Goal: Use online tool/utility: Utilize a website feature to perform a specific function

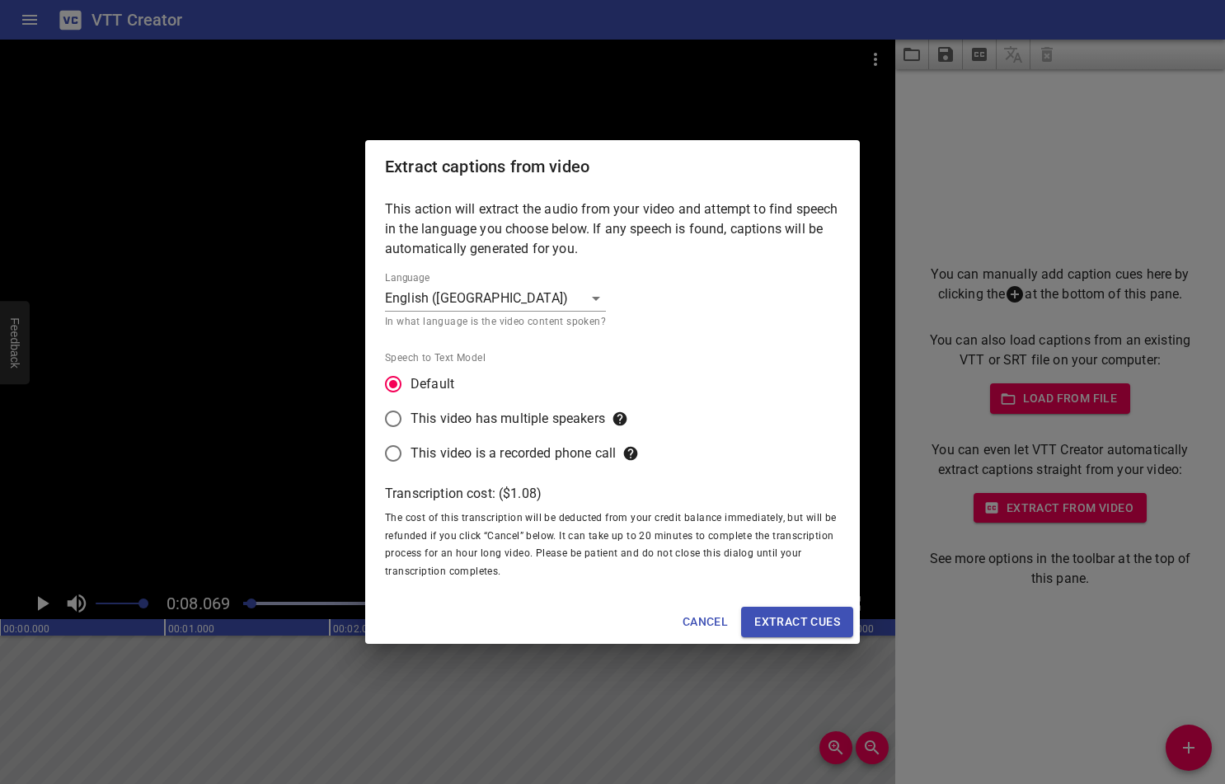
scroll to position [0, 1330]
click at [695, 608] on button "Cancel" at bounding box center [705, 622] width 59 height 31
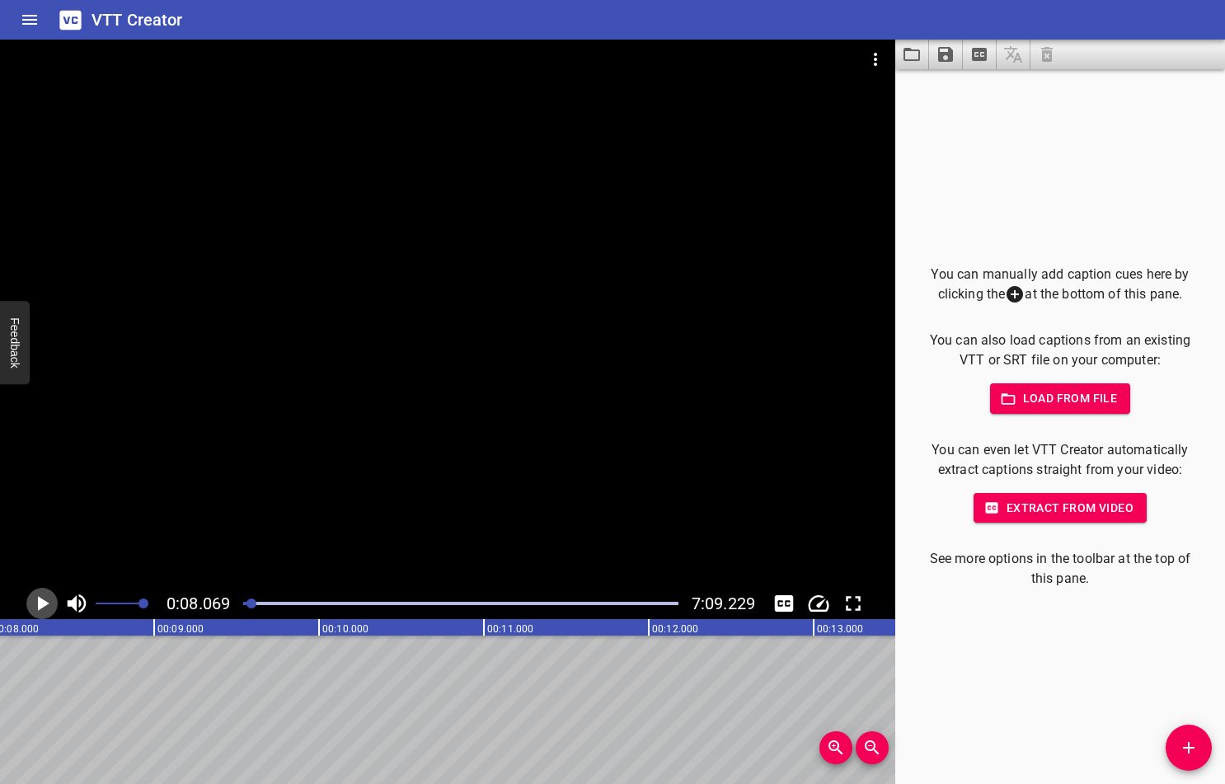
click at [40, 597] on icon "Play/Pause" at bounding box center [42, 603] width 25 height 25
click at [37, 600] on icon "Play/Pause" at bounding box center [42, 603] width 12 height 15
drag, startPoint x: 259, startPoint y: 604, endPoint x: 215, endPoint y: 600, distance: 43.8
click at [215, 600] on div "0:00.000 7:09.229" at bounding box center [447, 603] width 895 height 31
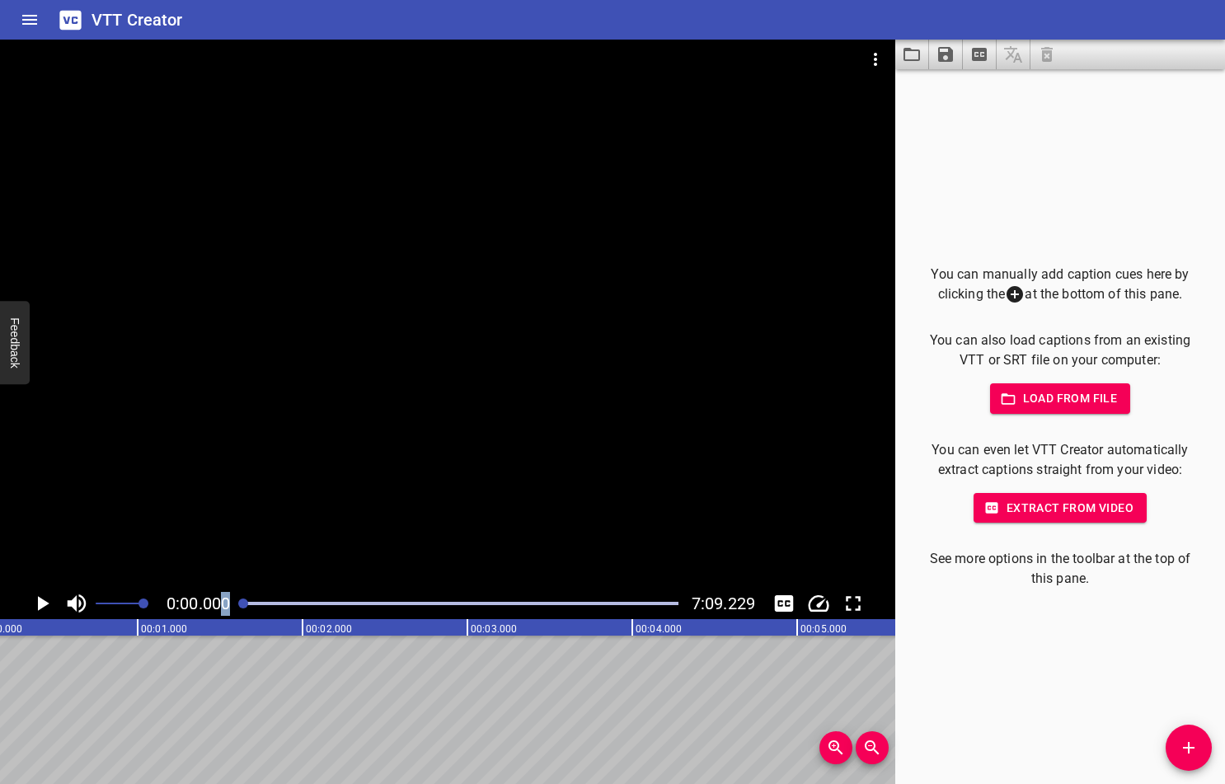
scroll to position [0, 0]
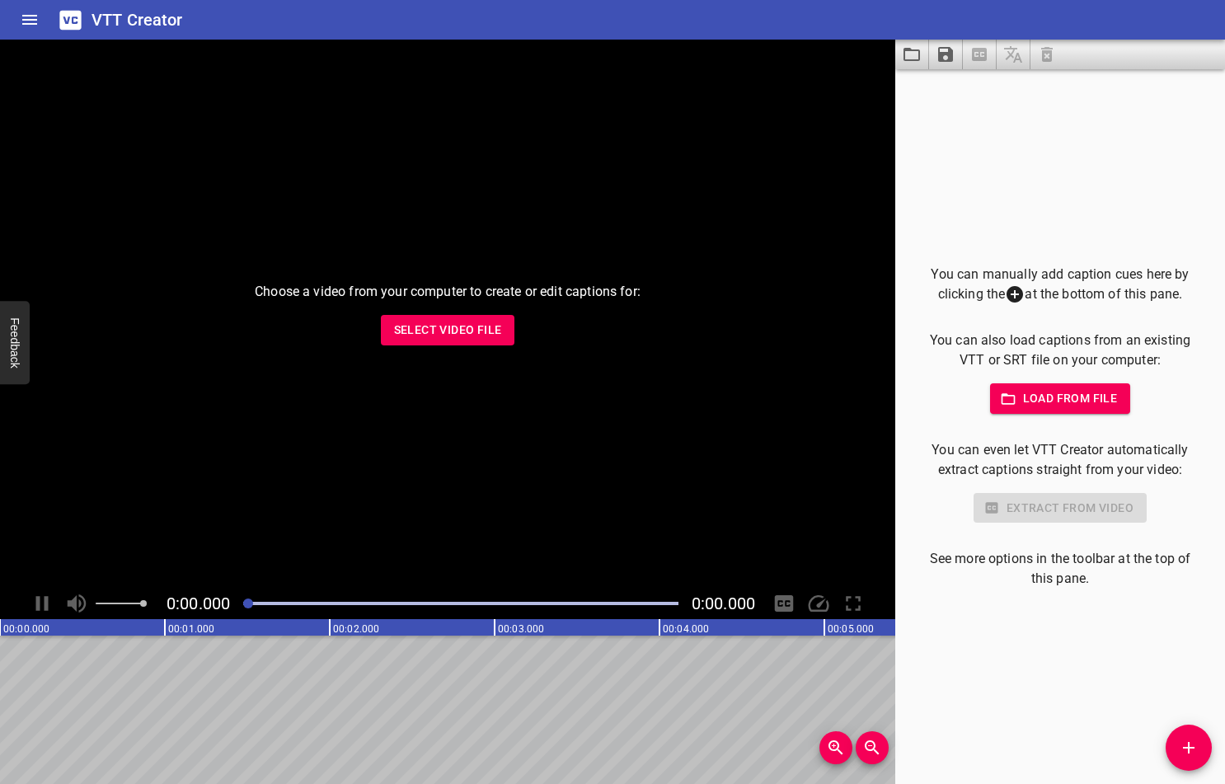
click at [484, 336] on span "Select Video File" at bounding box center [448, 330] width 108 height 21
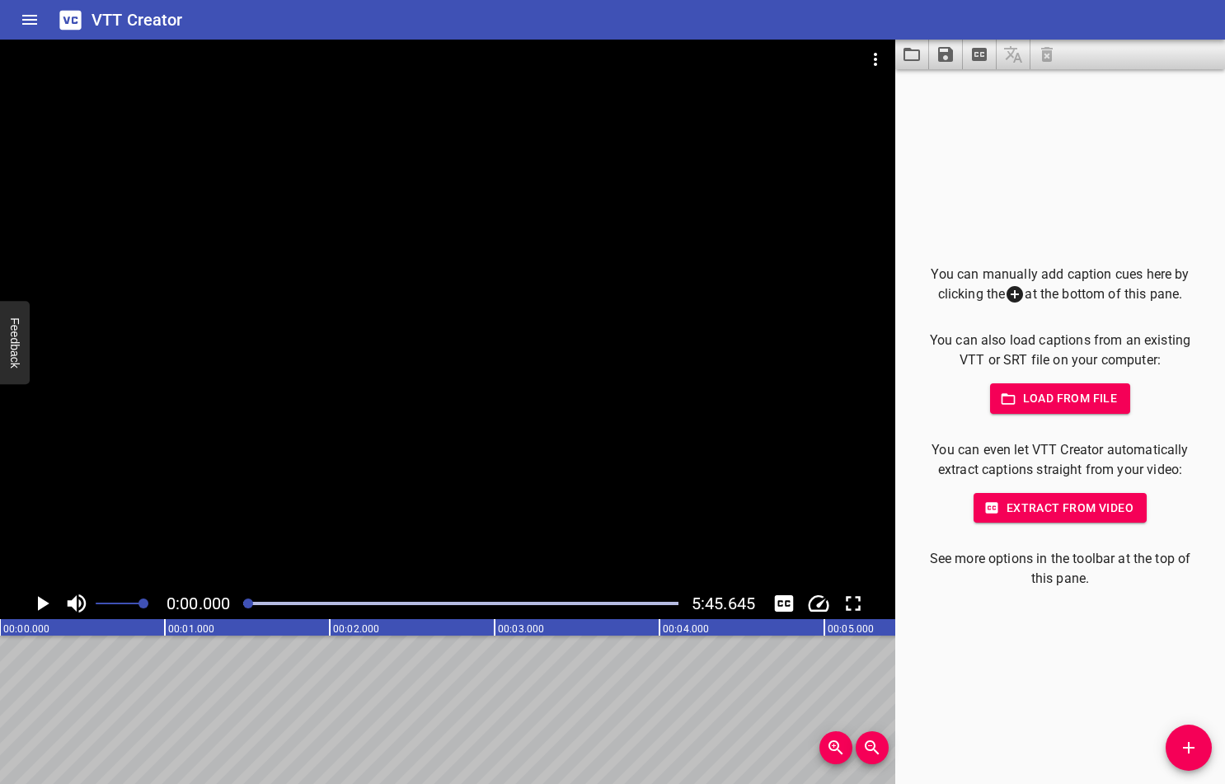
click at [1024, 400] on span "Load from file" at bounding box center [1060, 398] width 115 height 21
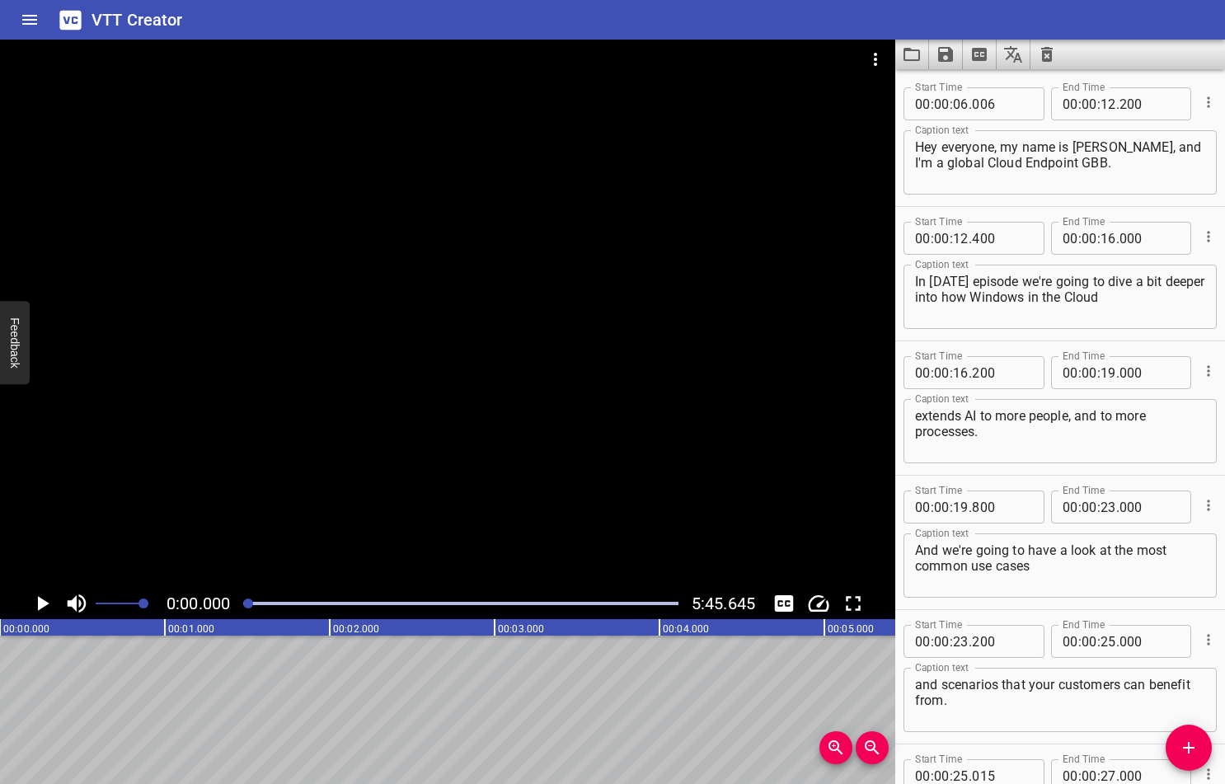
click at [41, 601] on icon "Play/Pause" at bounding box center [44, 603] width 12 height 15
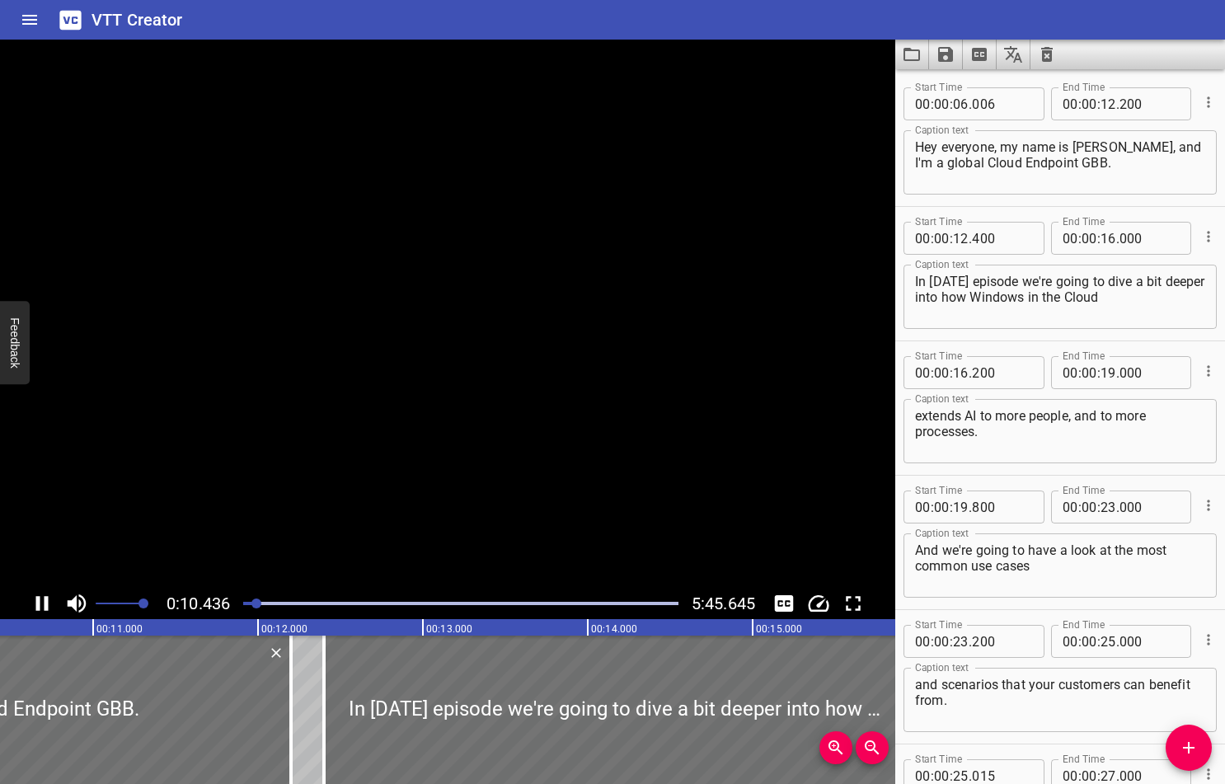
click at [38, 604] on icon "Play/Pause" at bounding box center [42, 603] width 12 height 15
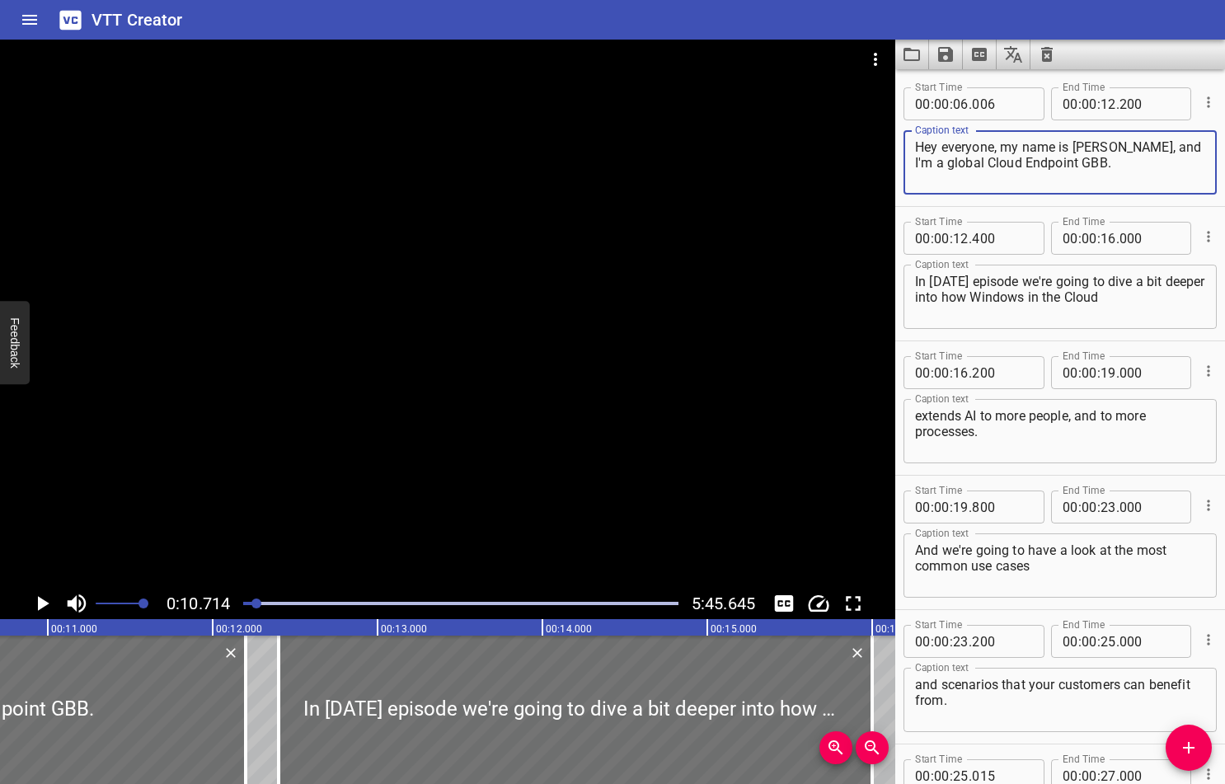
click at [949, 164] on textarea "Hey everyone, my name is Sepideh Naghdi, and I'm a global Cloud Endpoint GBB." at bounding box center [1060, 162] width 290 height 47
type textarea "Hey everyone, my name is Sepideh Naghdi, and I'm a Global Cloud Endpoint GBB."
click at [35, 603] on icon "Play/Pause" at bounding box center [42, 603] width 25 height 25
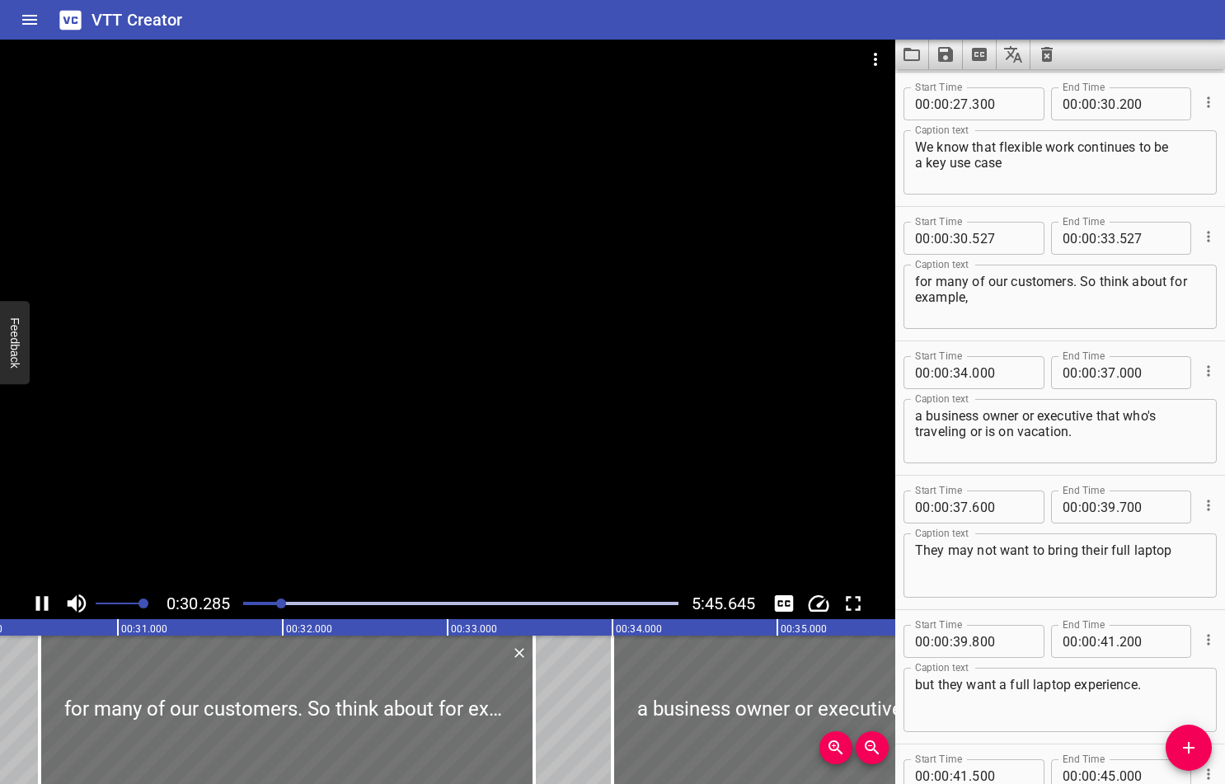
scroll to position [0, 0]
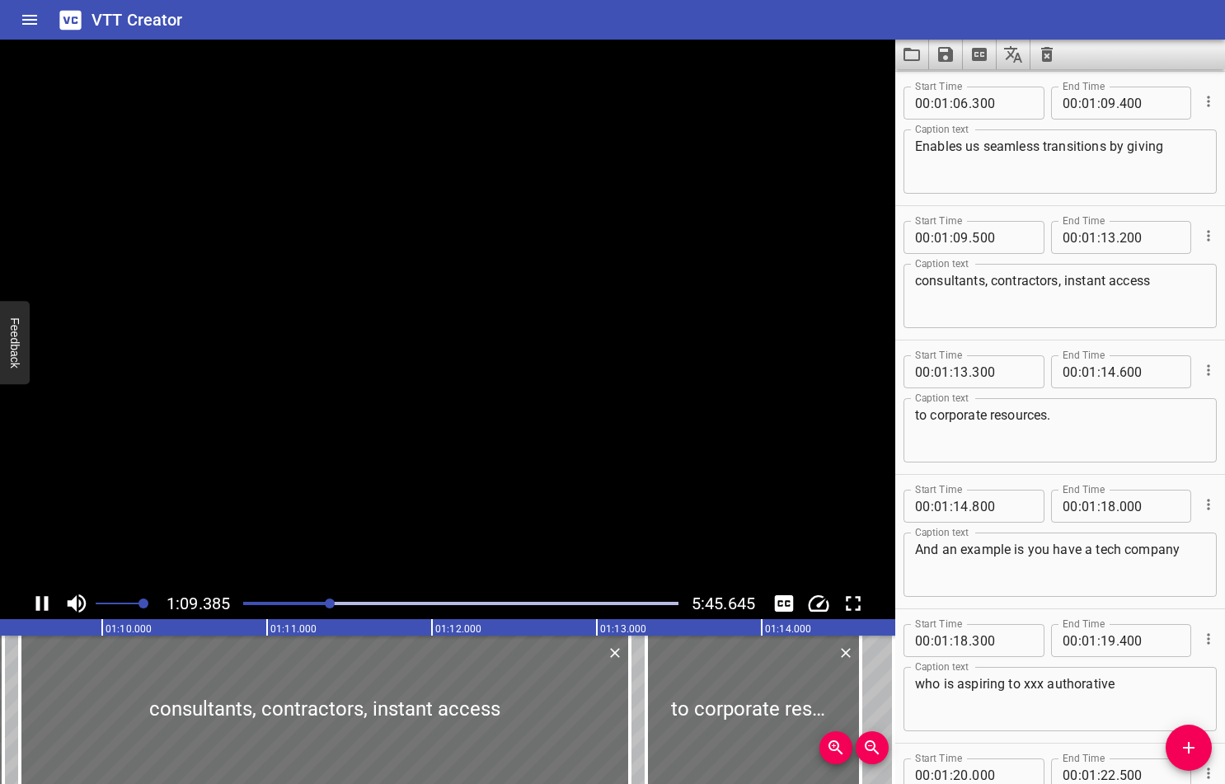
click at [40, 603] on icon "Play/Pause" at bounding box center [42, 603] width 12 height 15
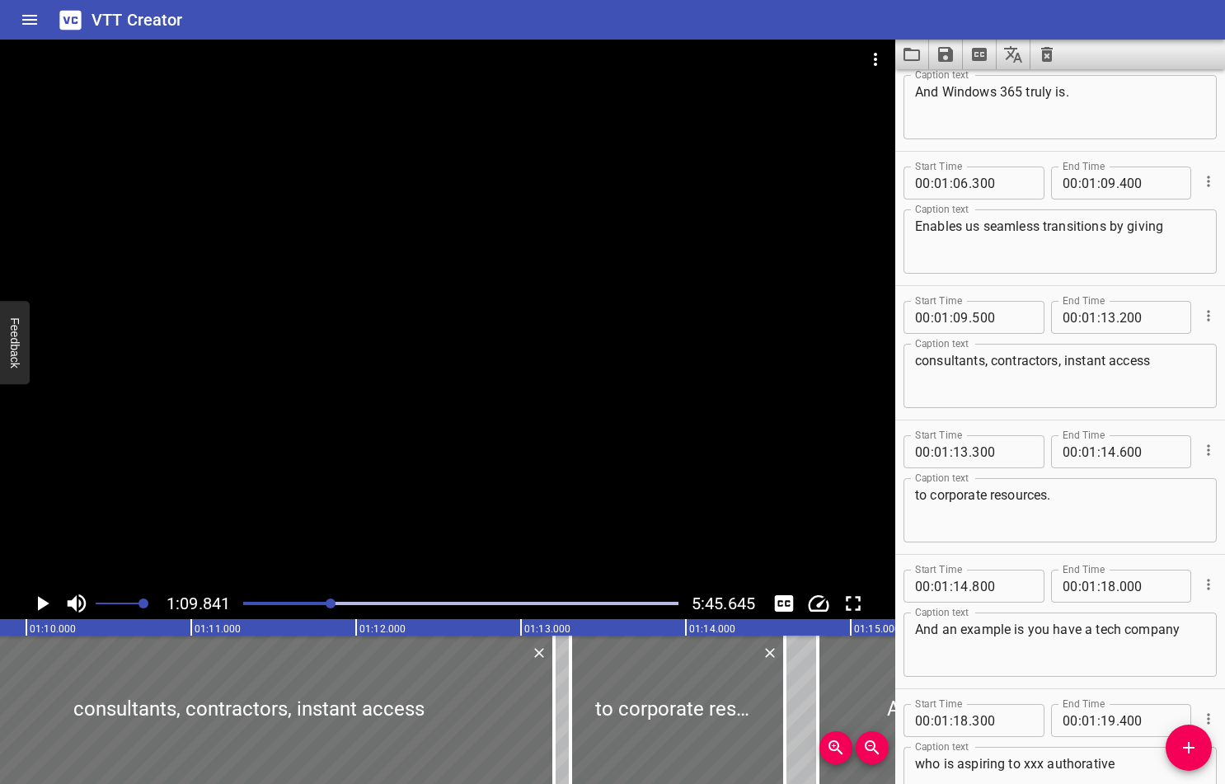
click at [44, 606] on icon "Play/Pause" at bounding box center [44, 603] width 12 height 15
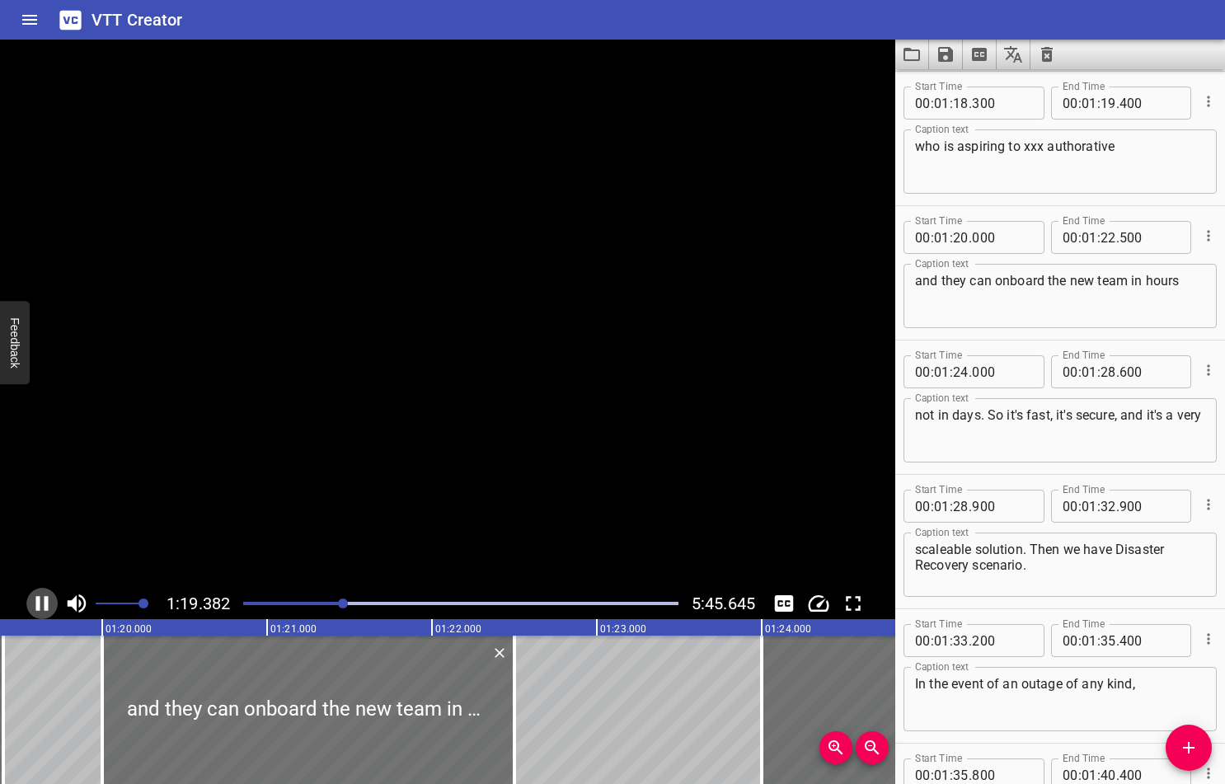
click at [44, 606] on icon "Play/Pause" at bounding box center [42, 603] width 25 height 25
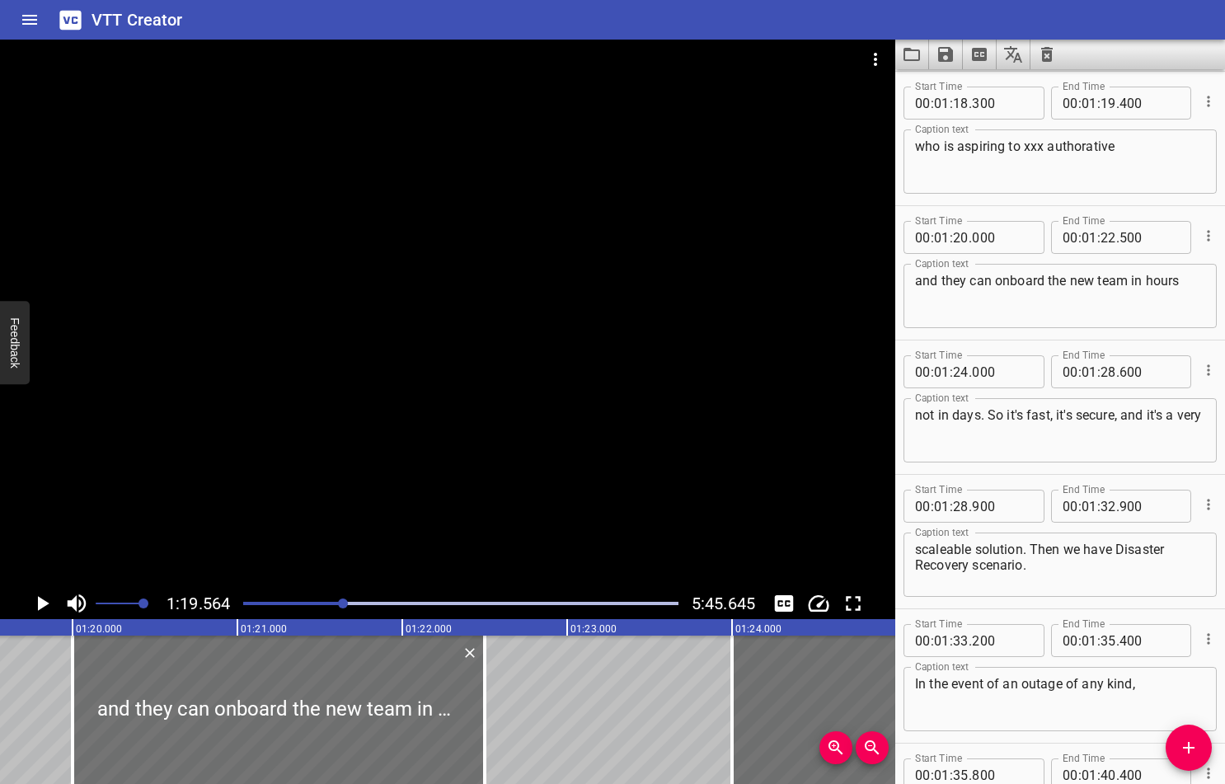
click at [339, 600] on div at bounding box center [460, 603] width 455 height 23
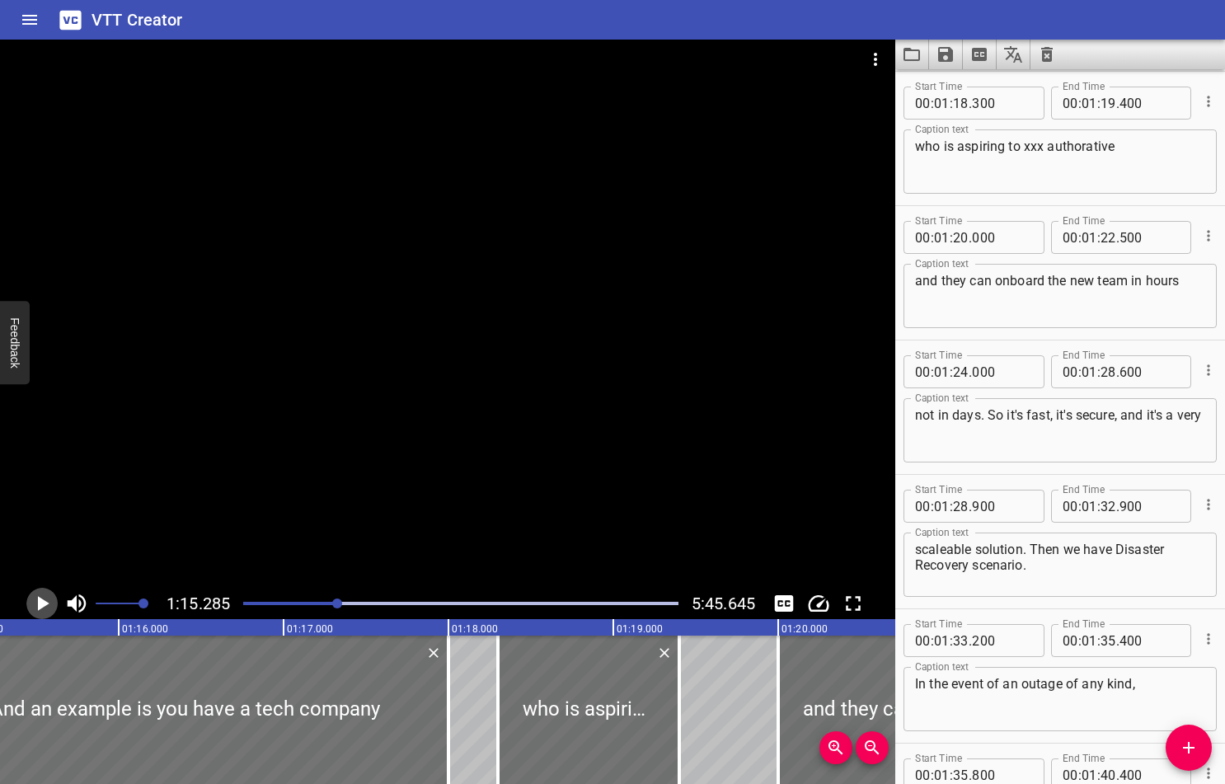
click at [40, 602] on icon "Play/Pause" at bounding box center [44, 603] width 12 height 15
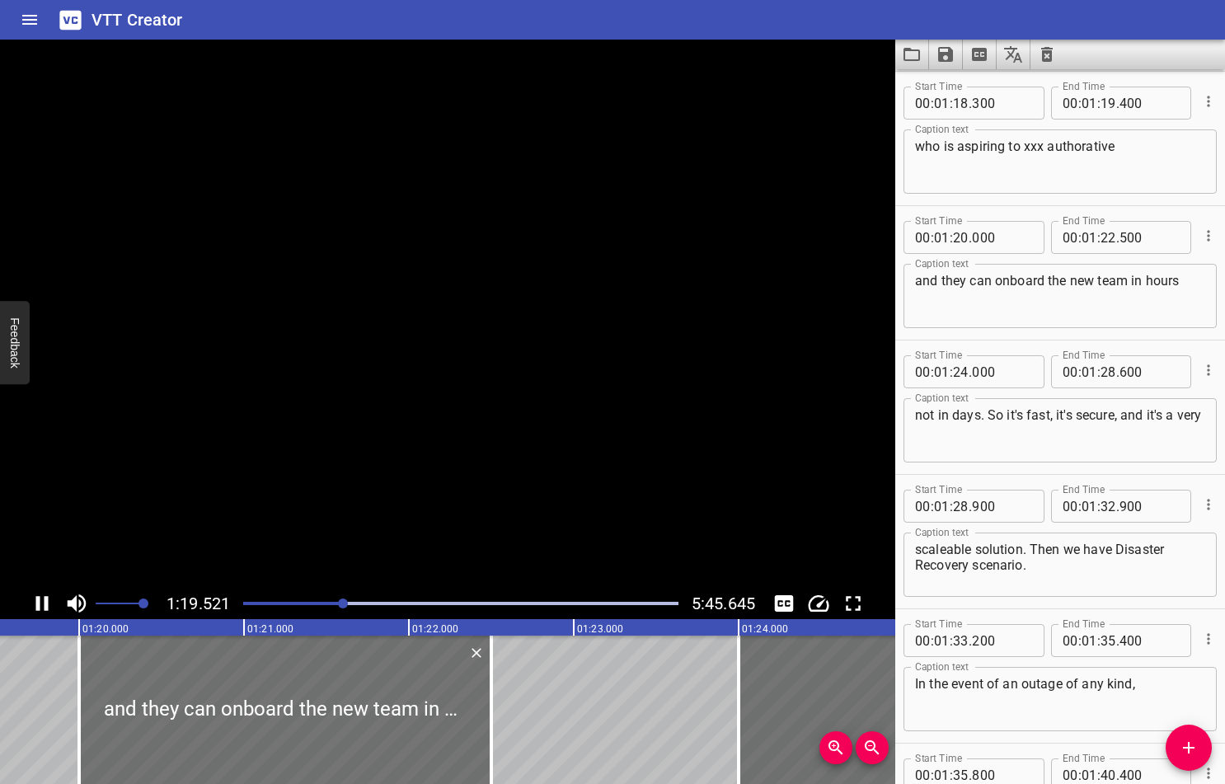
click at [40, 602] on icon "Play/Pause" at bounding box center [42, 603] width 25 height 25
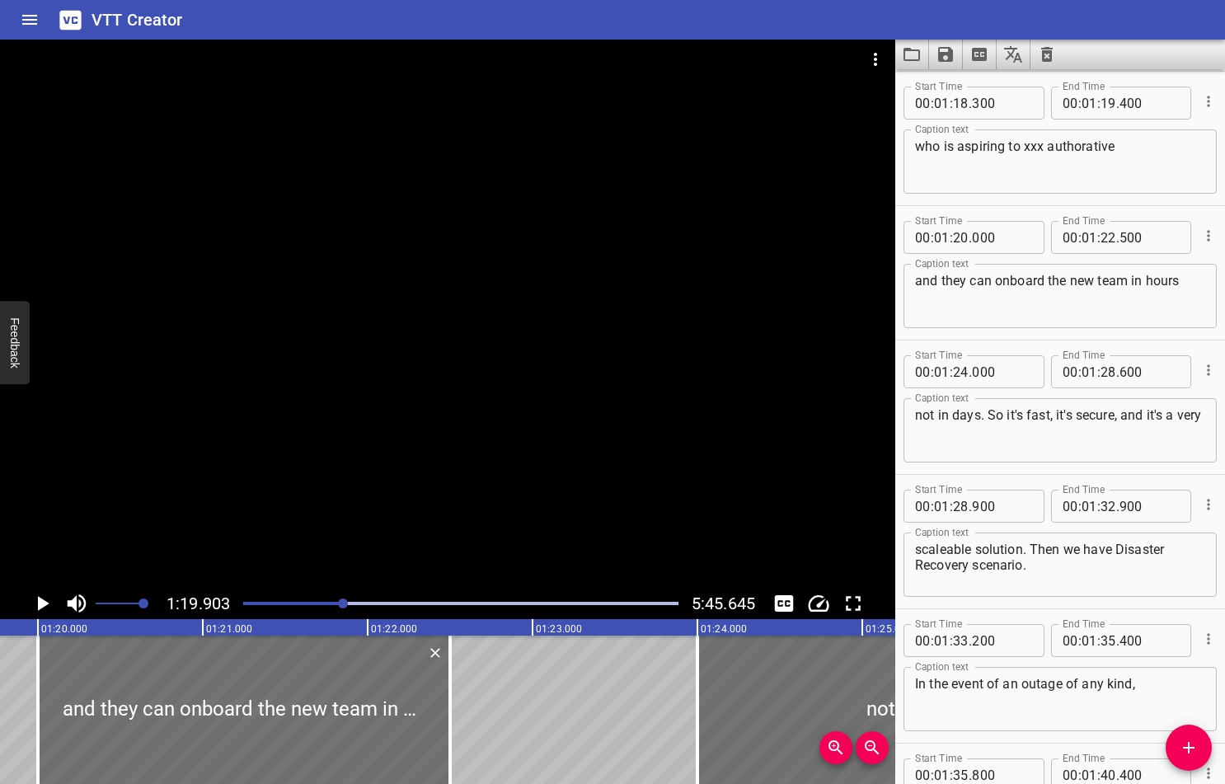
scroll to position [0, 13176]
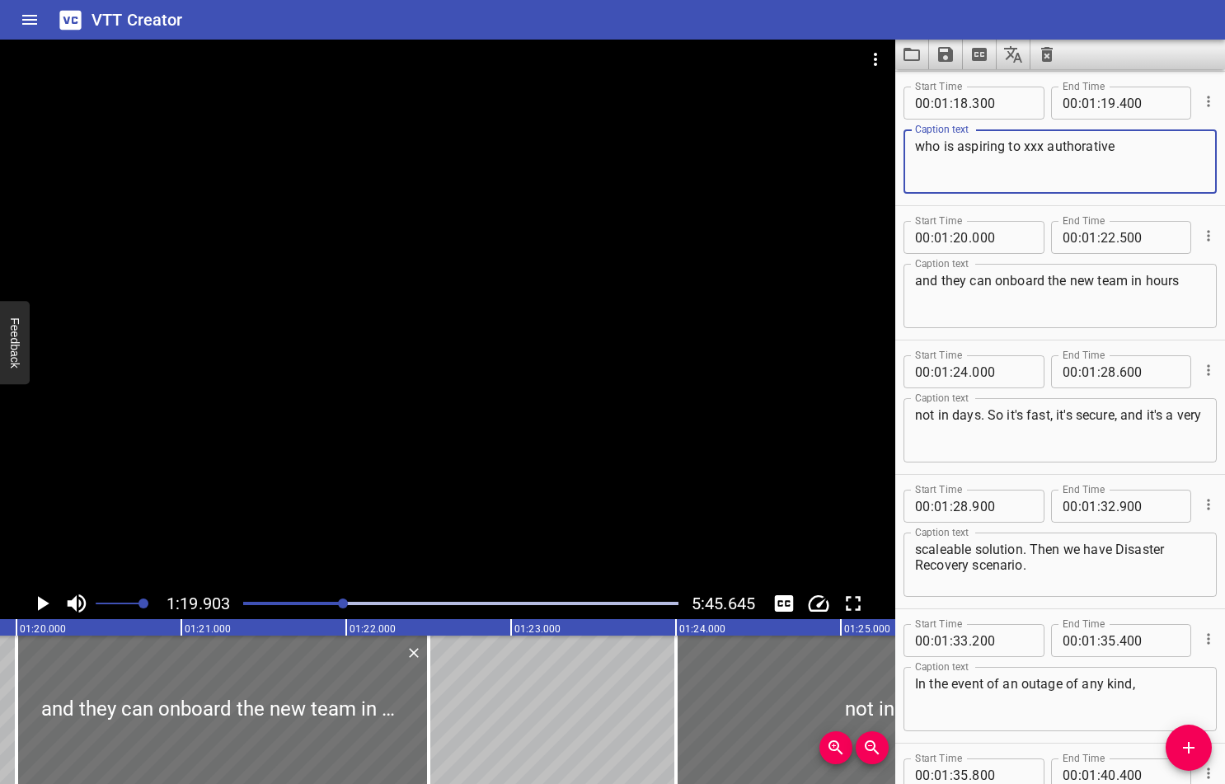
drag, startPoint x: 1009, startPoint y: 147, endPoint x: 1126, endPoint y: 151, distance: 117.2
click at [1126, 151] on textarea "who is aspiring to xxx authorative" at bounding box center [1060, 162] width 290 height 47
type textarea "who is aspiring for example a start up"
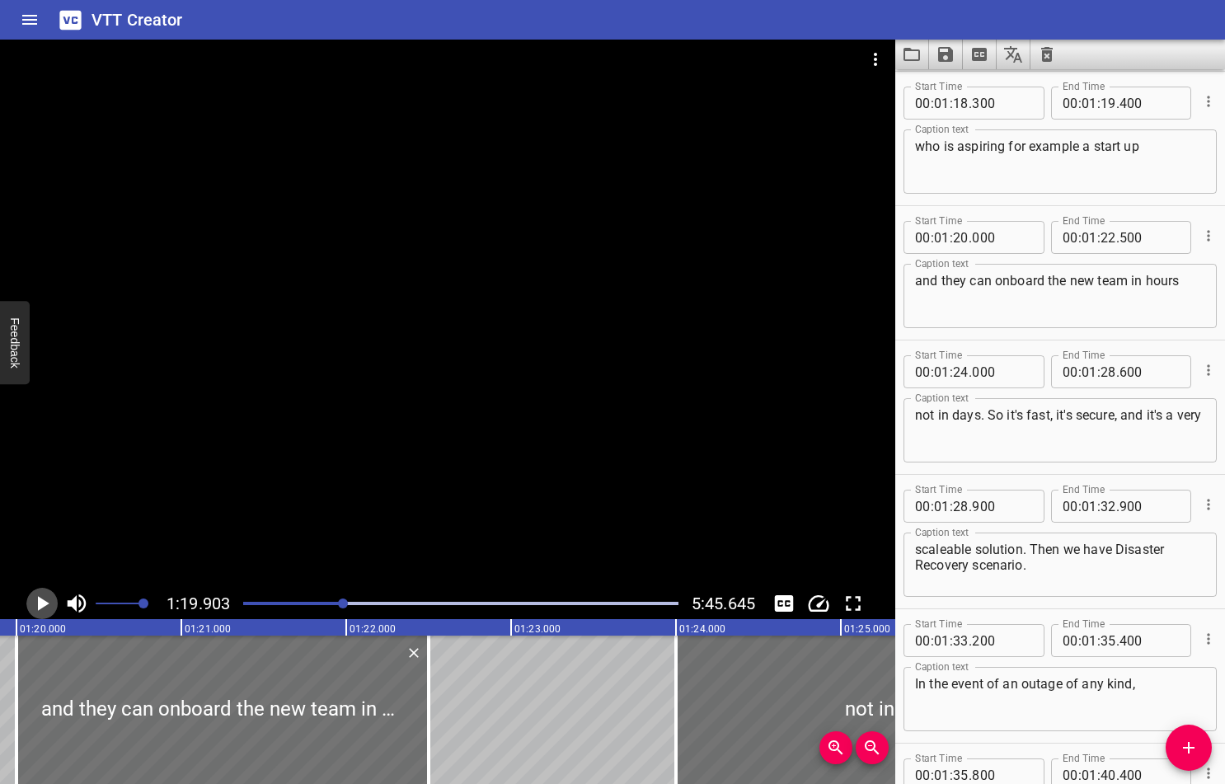
click at [35, 602] on icon "Play/Pause" at bounding box center [42, 603] width 25 height 25
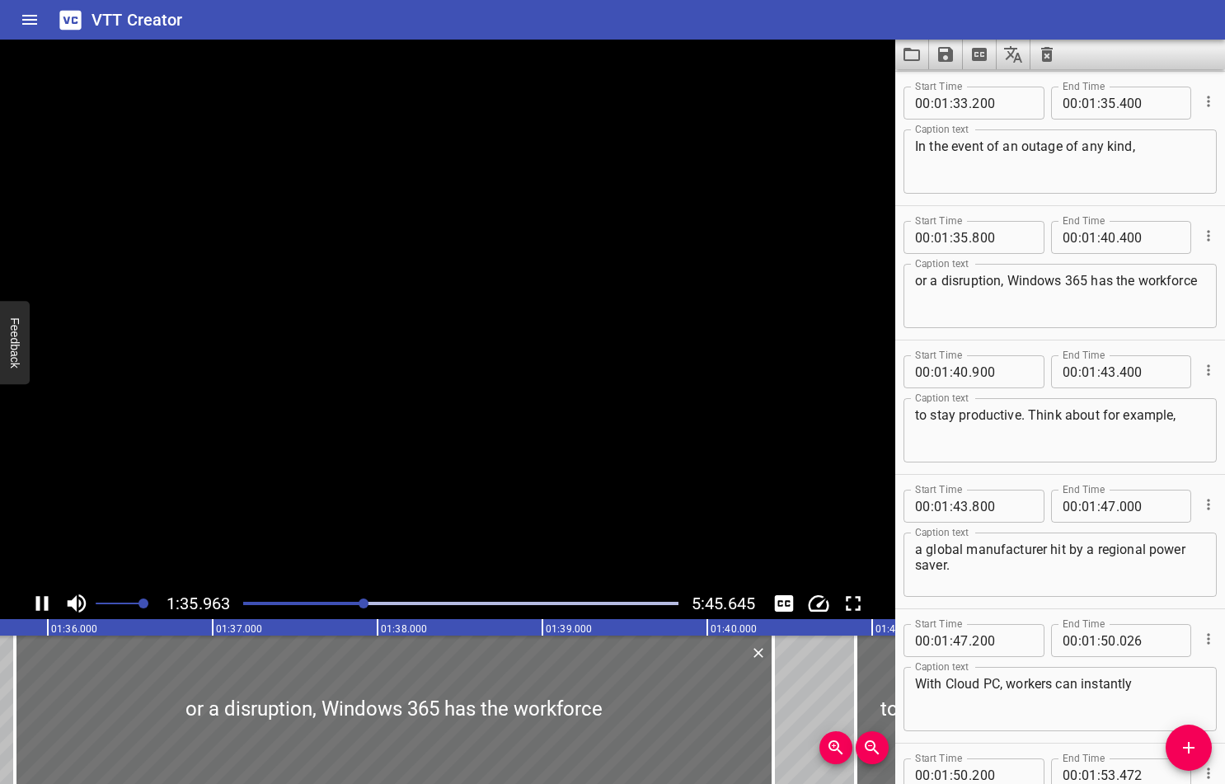
scroll to position [4033, 0]
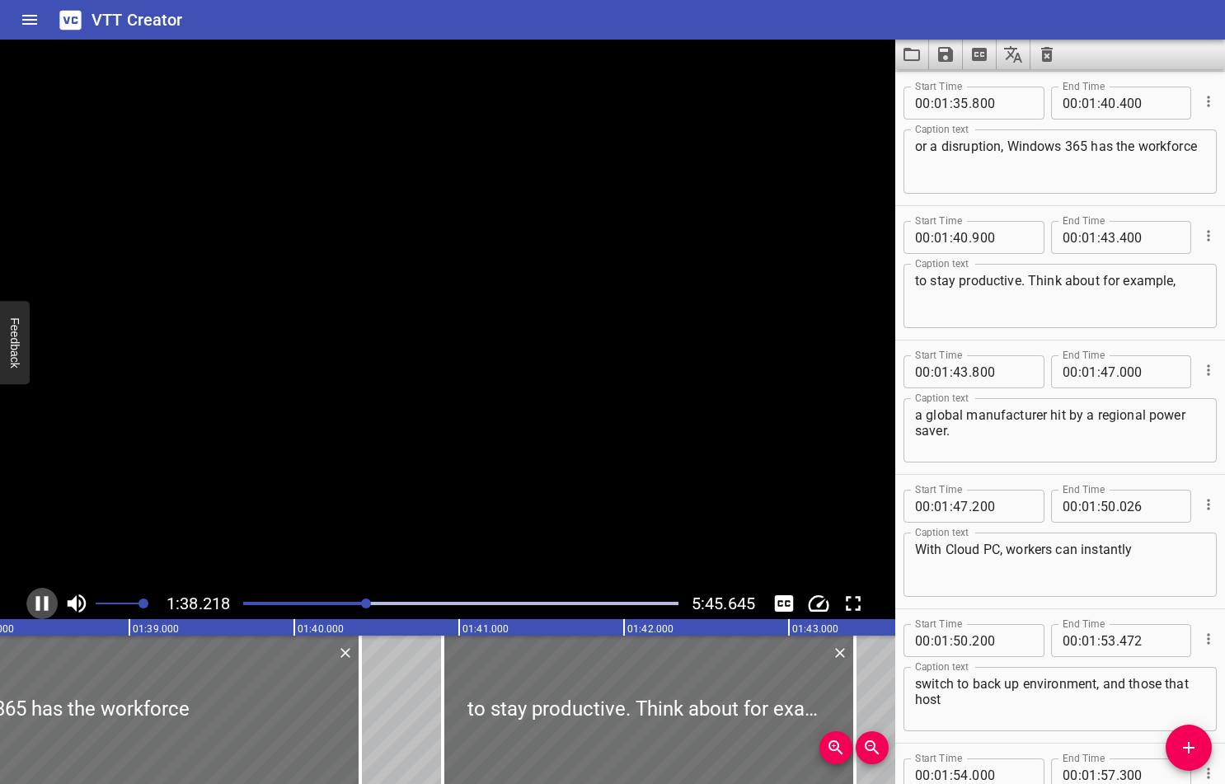
click at [35, 602] on icon "Play/Pause" at bounding box center [42, 603] width 25 height 25
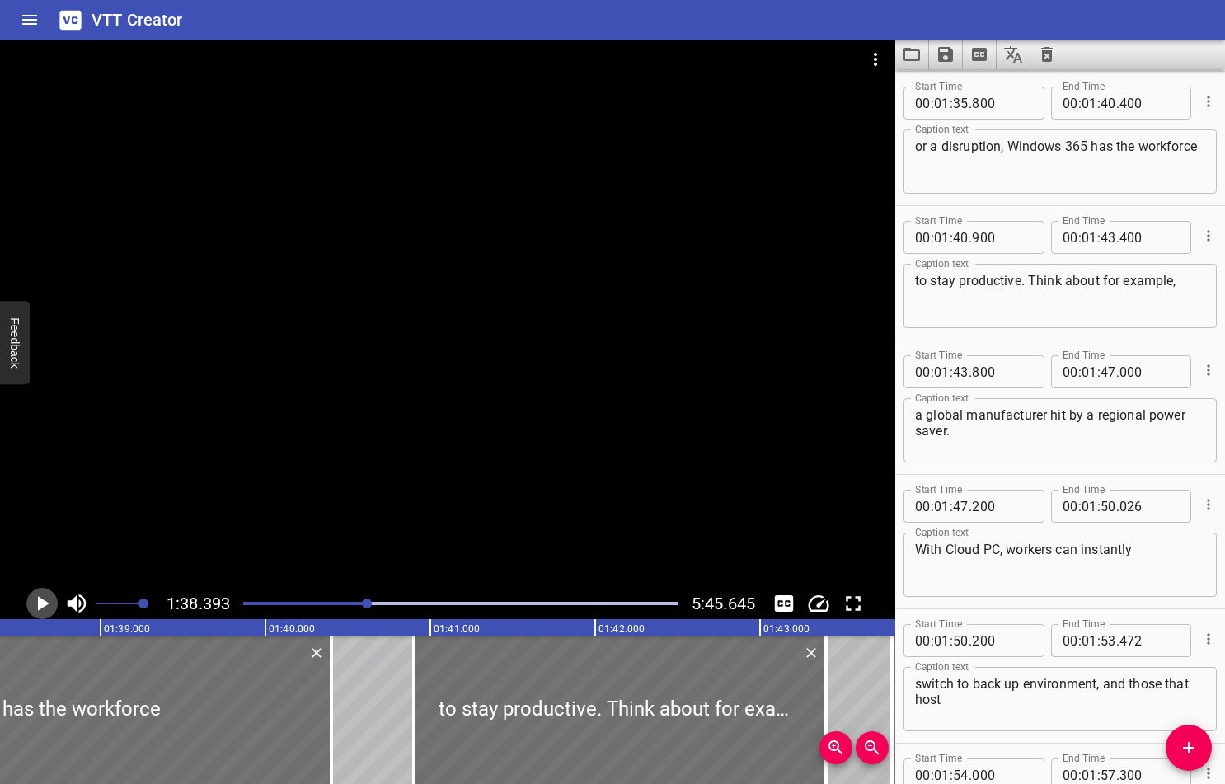
click at [35, 602] on icon "Play/Pause" at bounding box center [42, 603] width 25 height 25
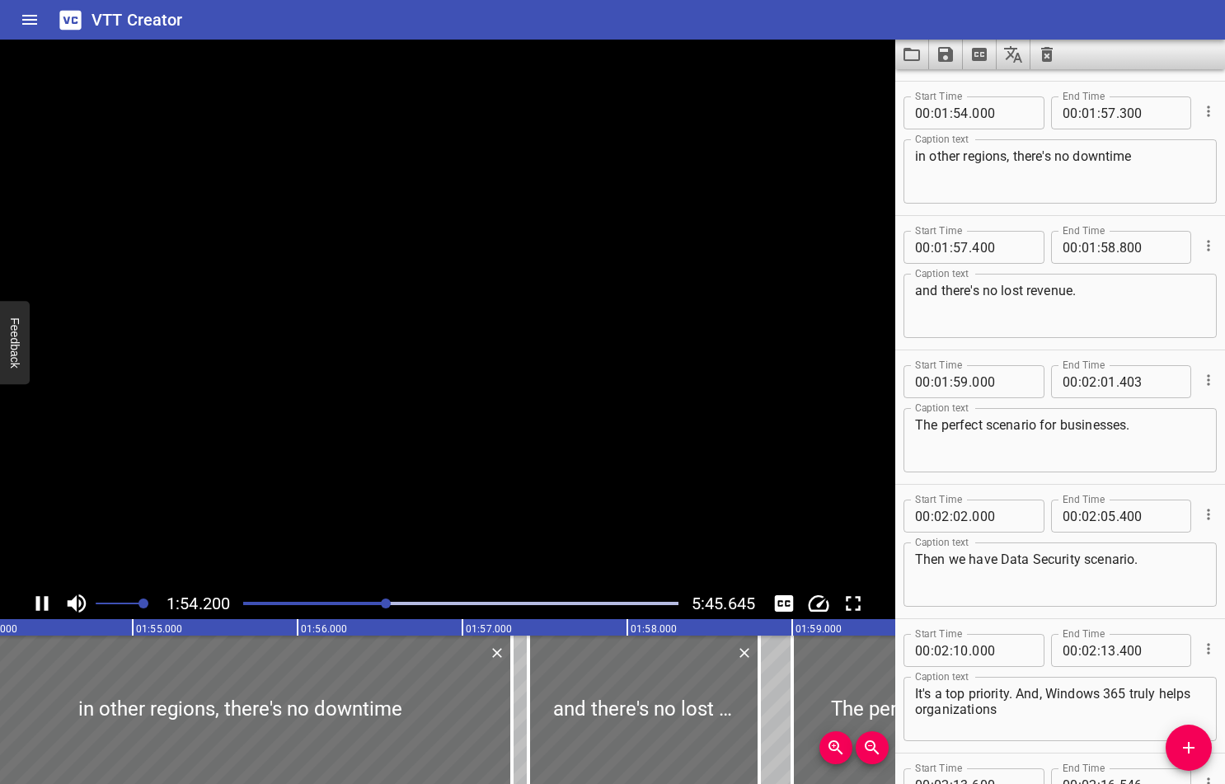
scroll to position [4706, 0]
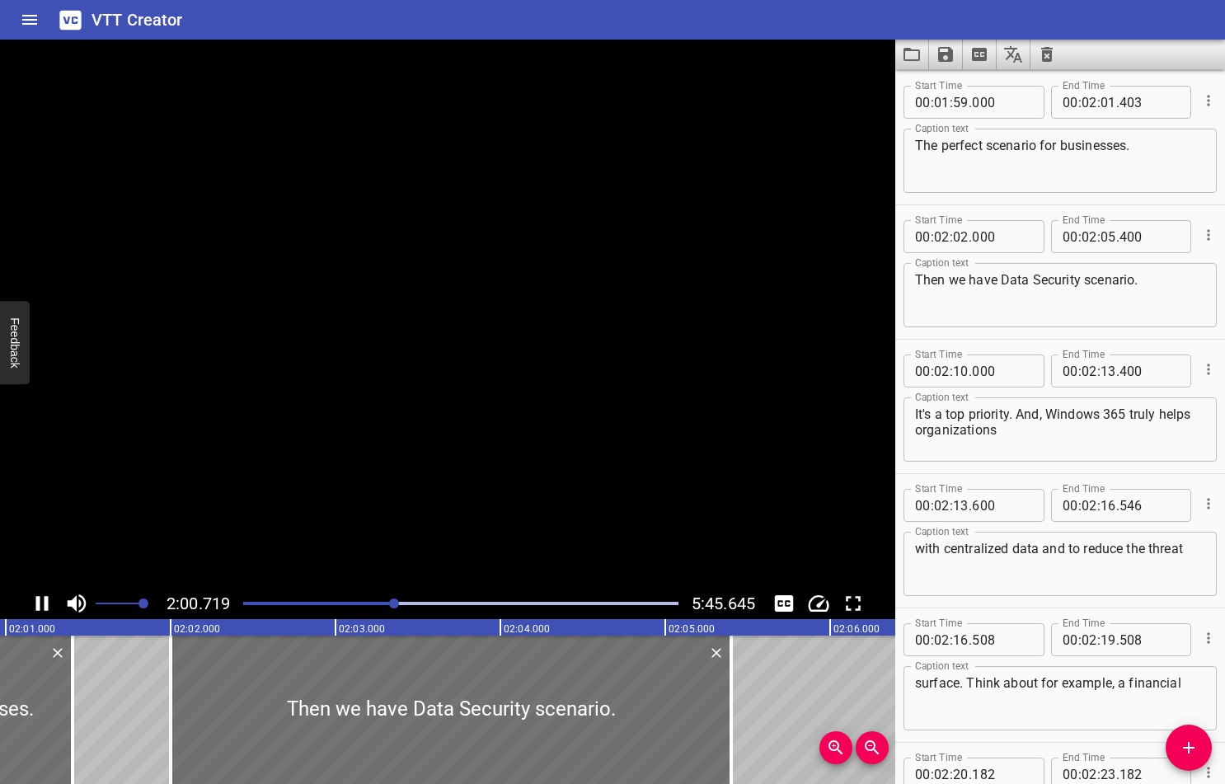
click at [32, 602] on icon "Play/Pause" at bounding box center [42, 603] width 25 height 25
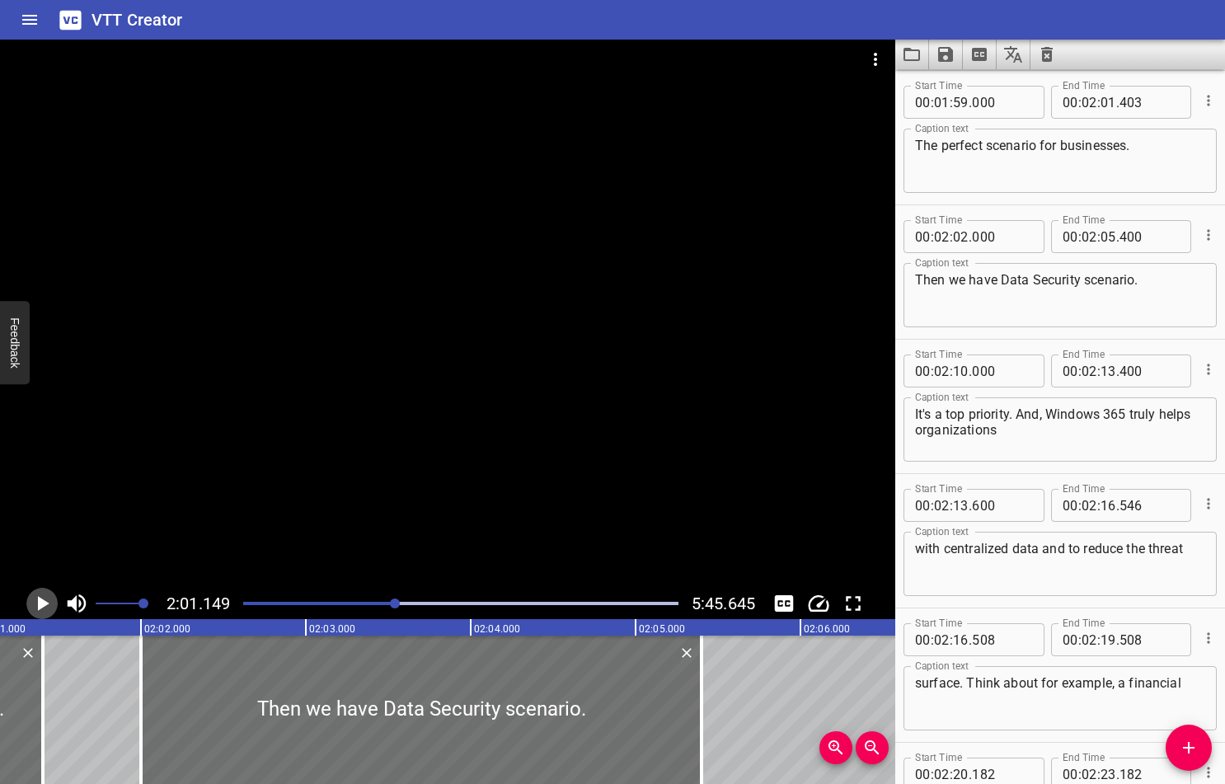
click at [32, 602] on icon "Play/Pause" at bounding box center [42, 603] width 25 height 25
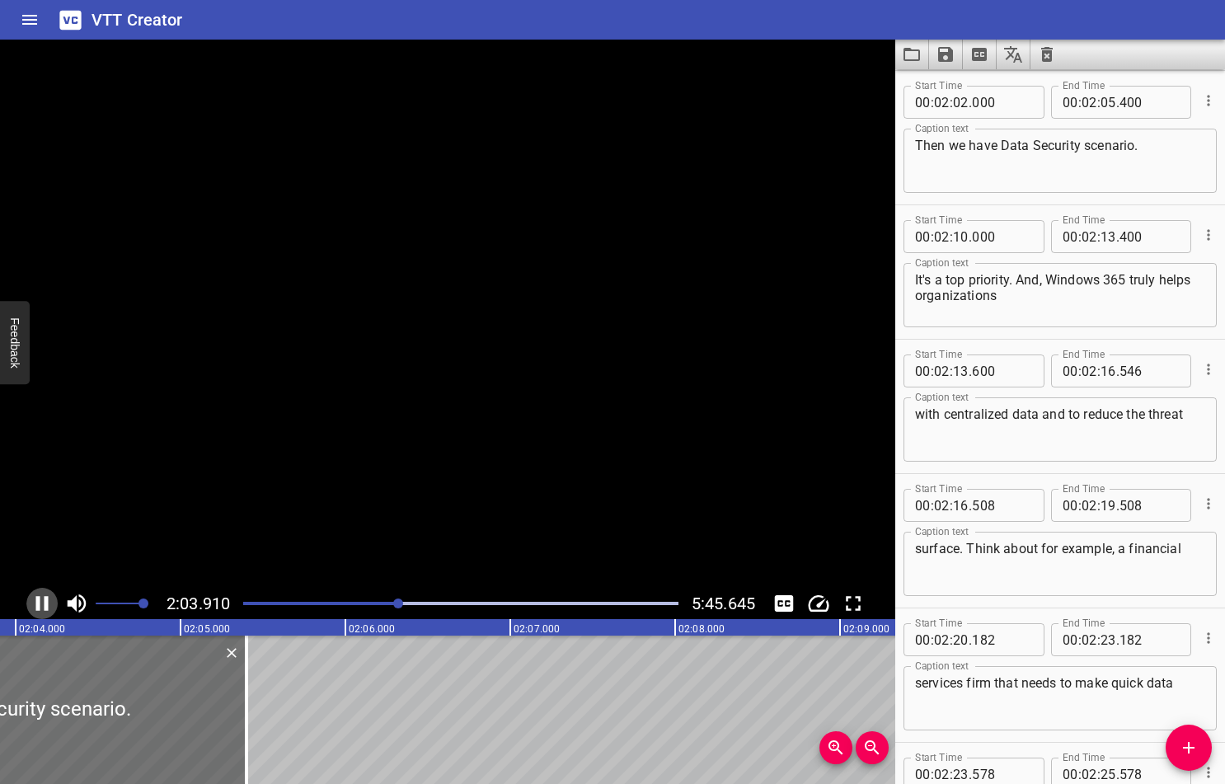
click at [32, 602] on icon "Play/Pause" at bounding box center [42, 603] width 25 height 25
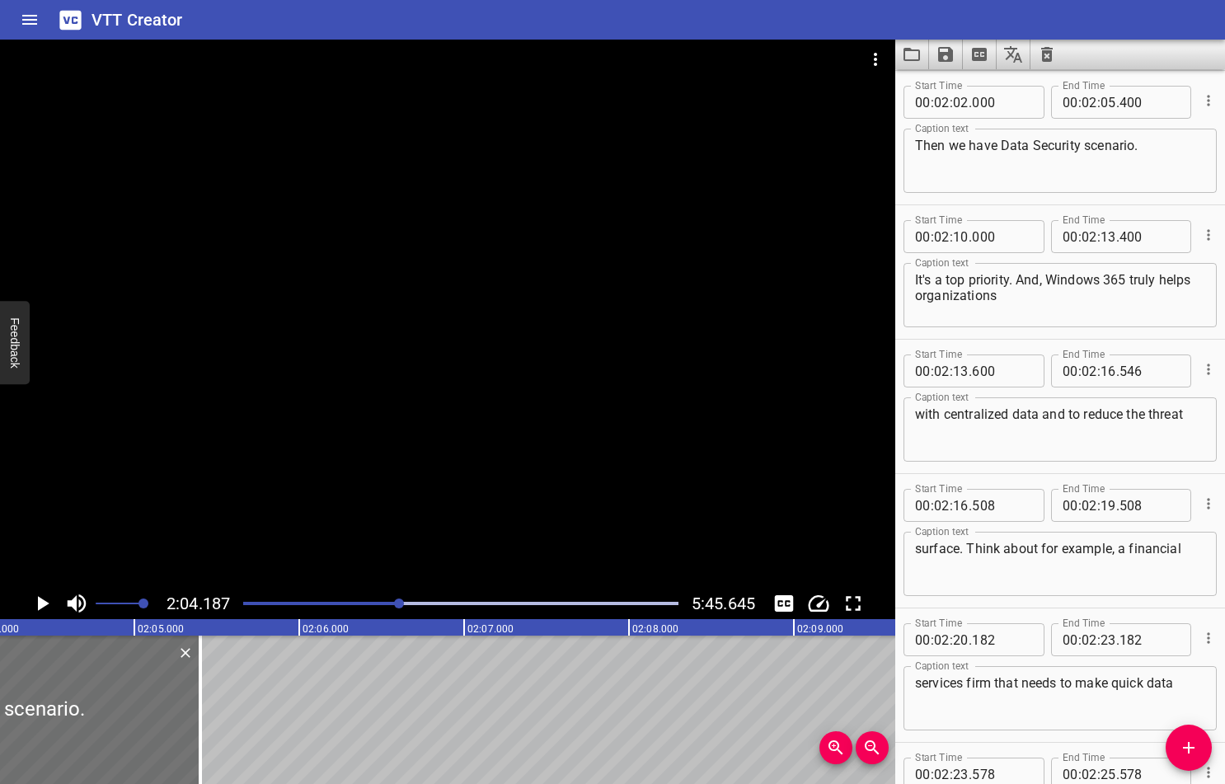
click at [40, 602] on icon "Play/Pause" at bounding box center [44, 603] width 12 height 15
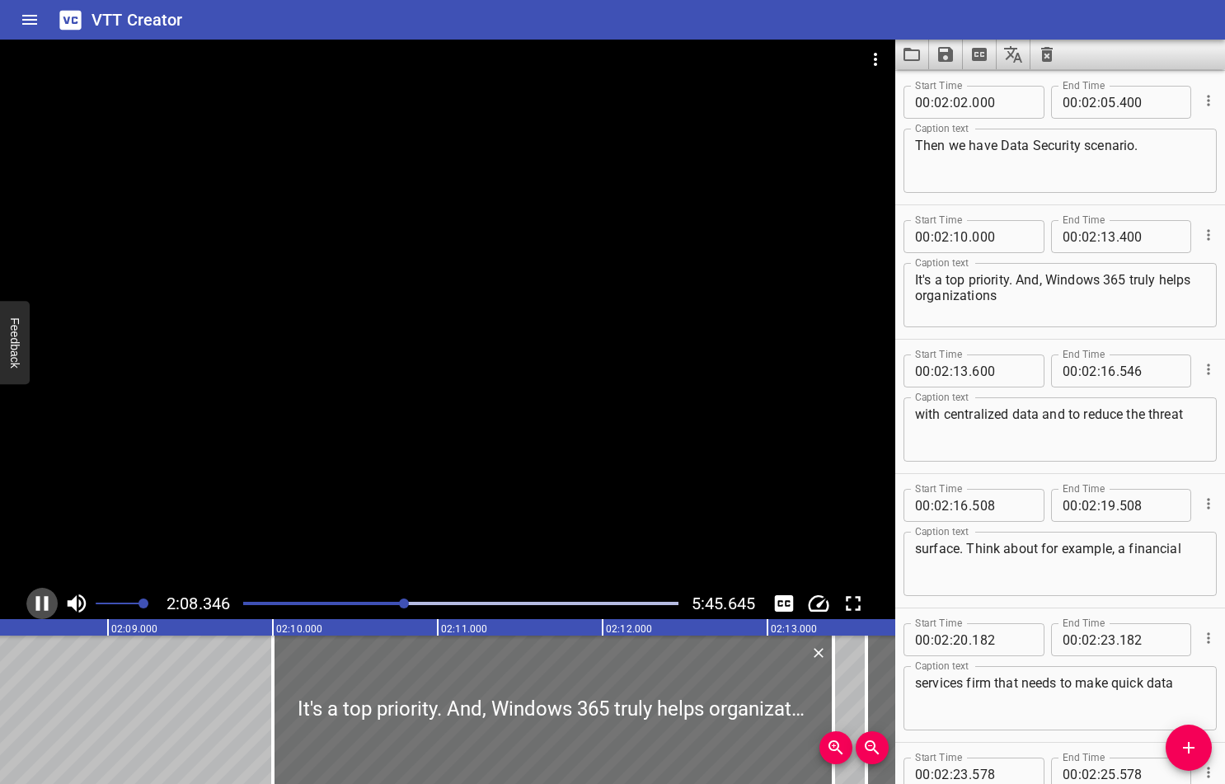
click at [41, 602] on icon "Play/Pause" at bounding box center [42, 603] width 25 height 25
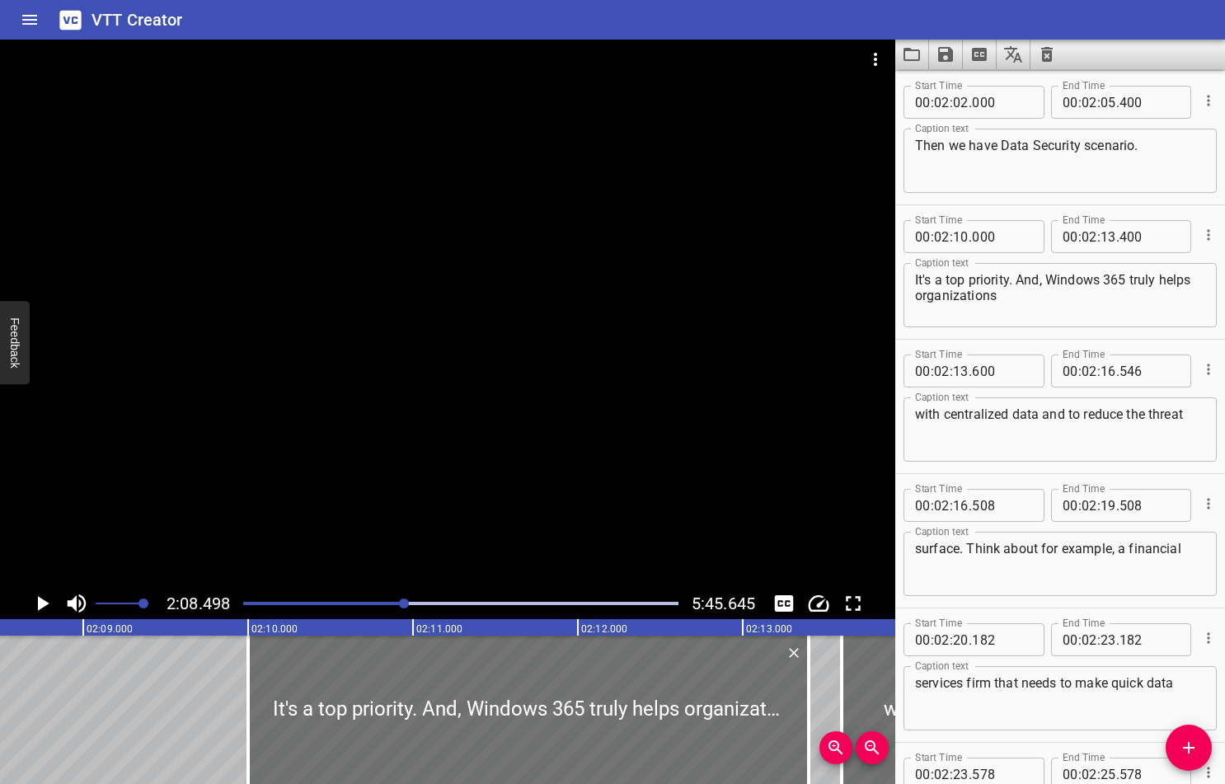
click at [364, 604] on div "Play progress" at bounding box center [187, 603] width 435 height 3
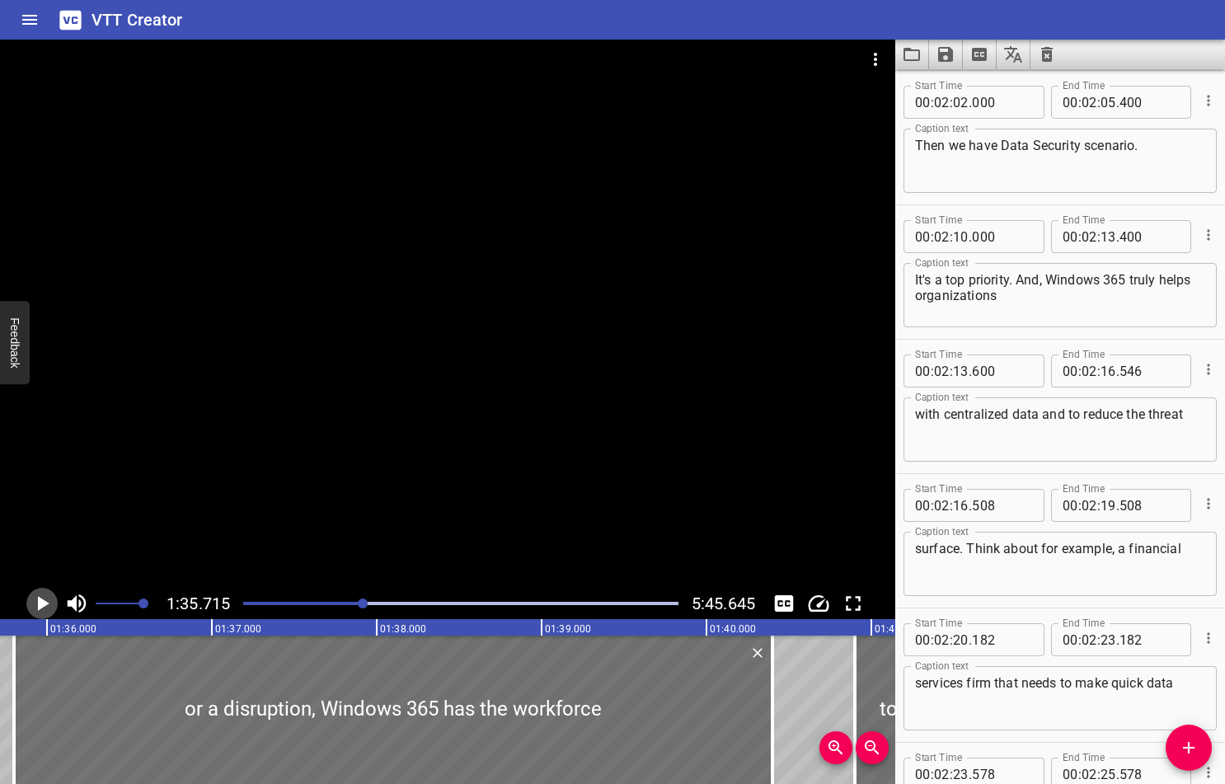
click at [42, 607] on icon "Play/Pause" at bounding box center [44, 603] width 12 height 15
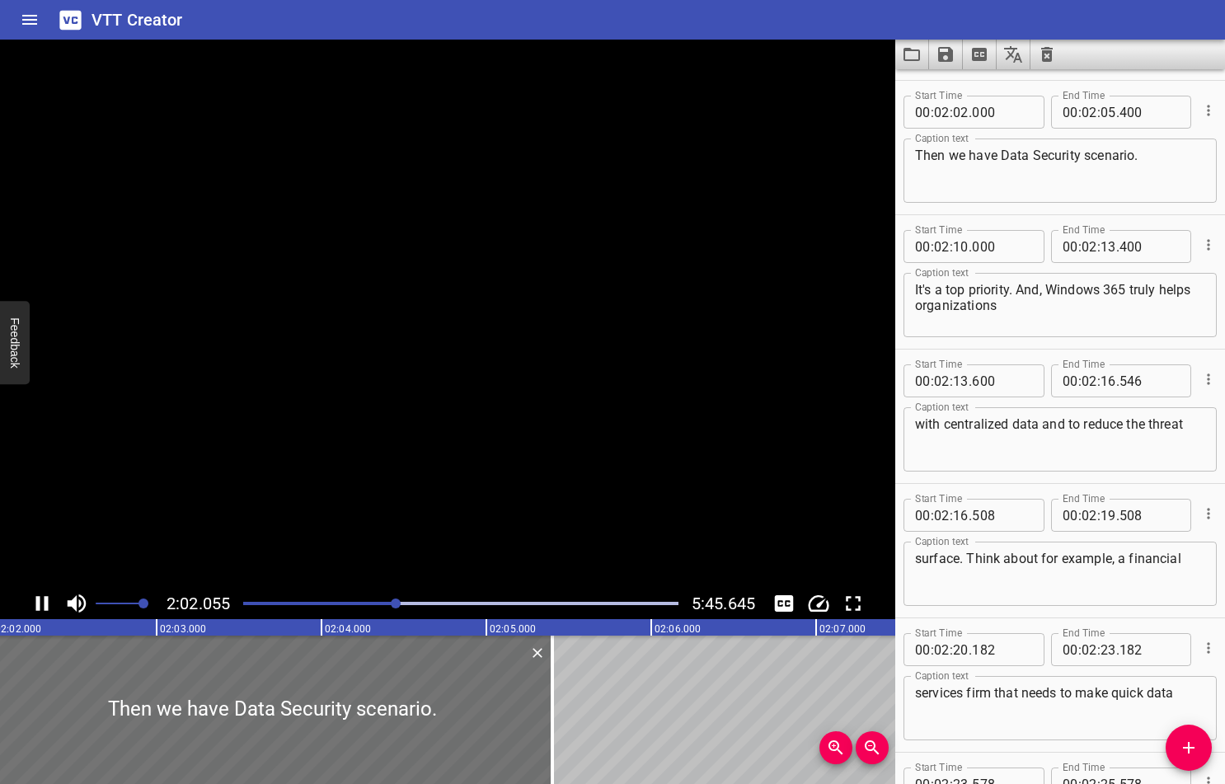
scroll to position [5109, 0]
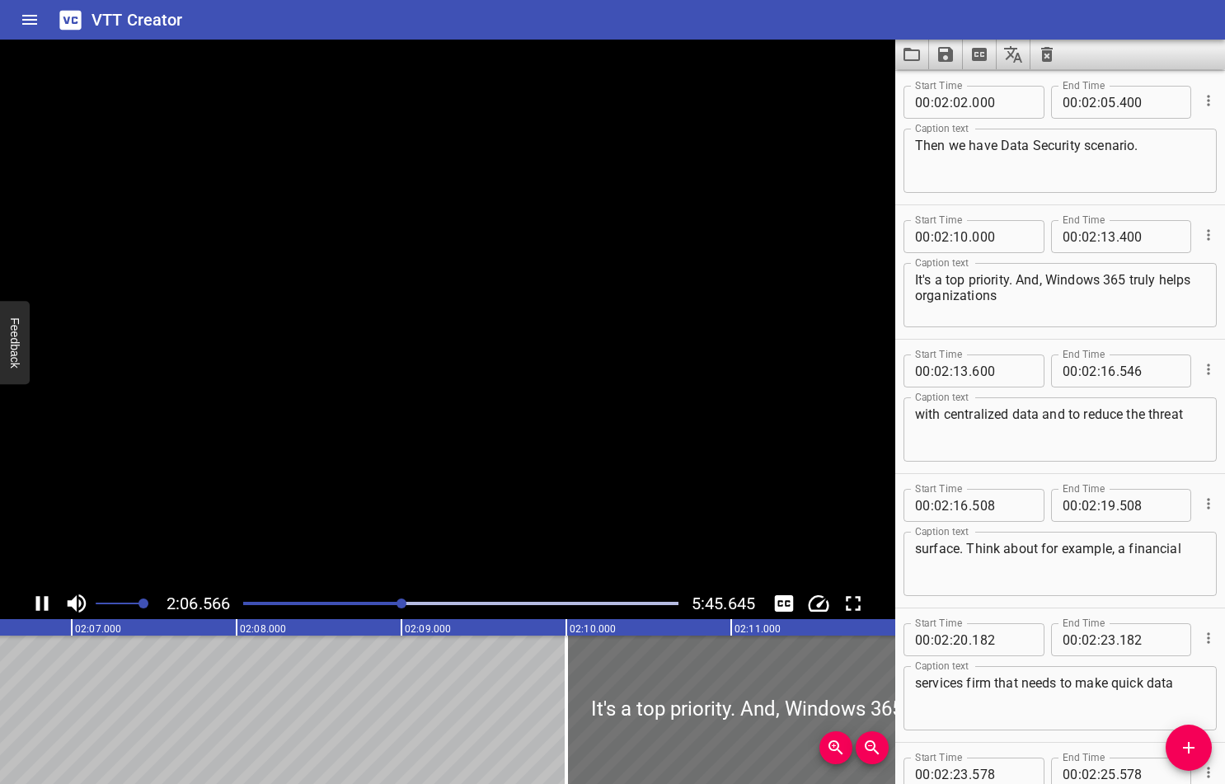
click at [38, 604] on icon "Play/Pause" at bounding box center [42, 603] width 12 height 15
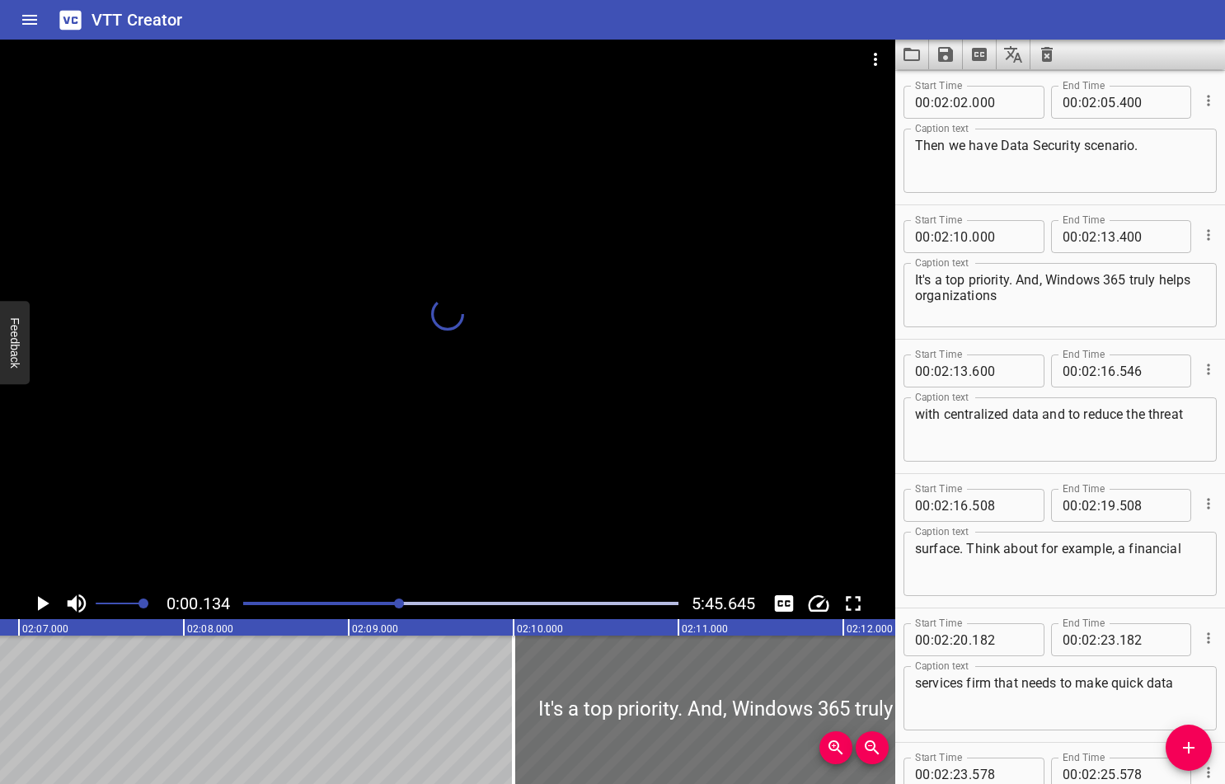
scroll to position [0, 21]
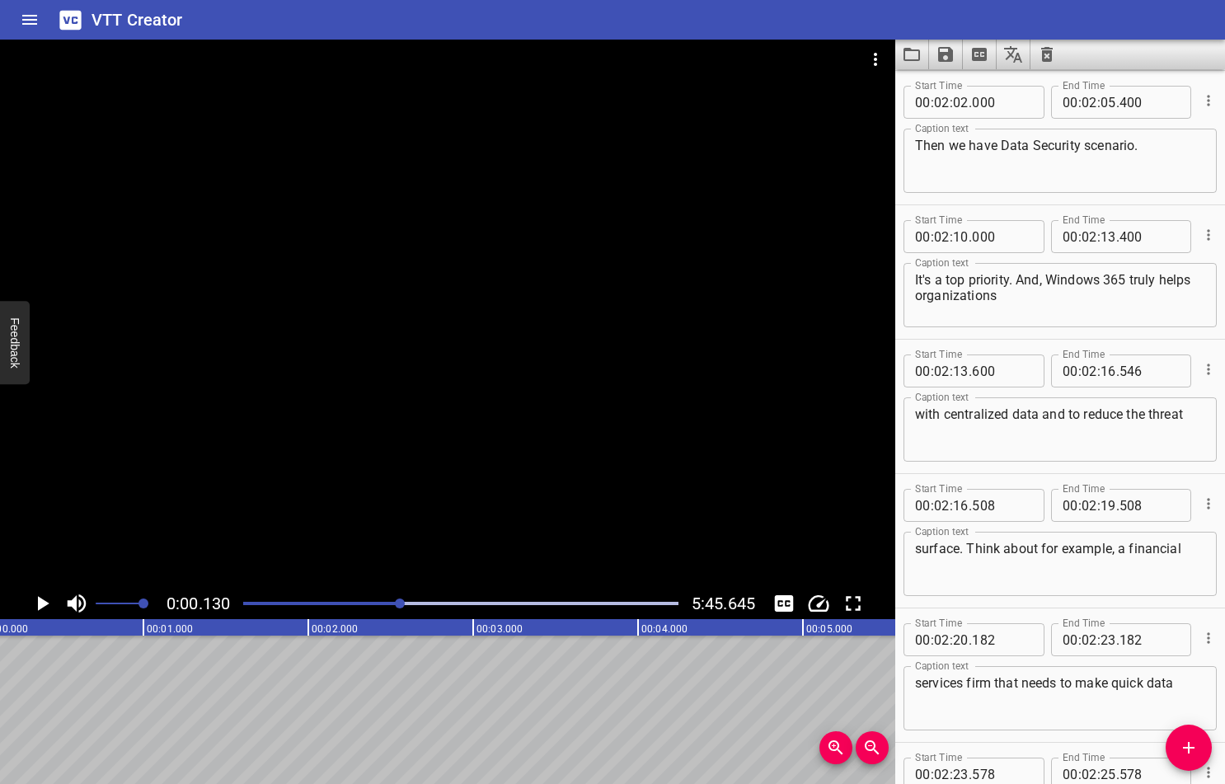
click at [402, 600] on div at bounding box center [400, 604] width 10 height 10
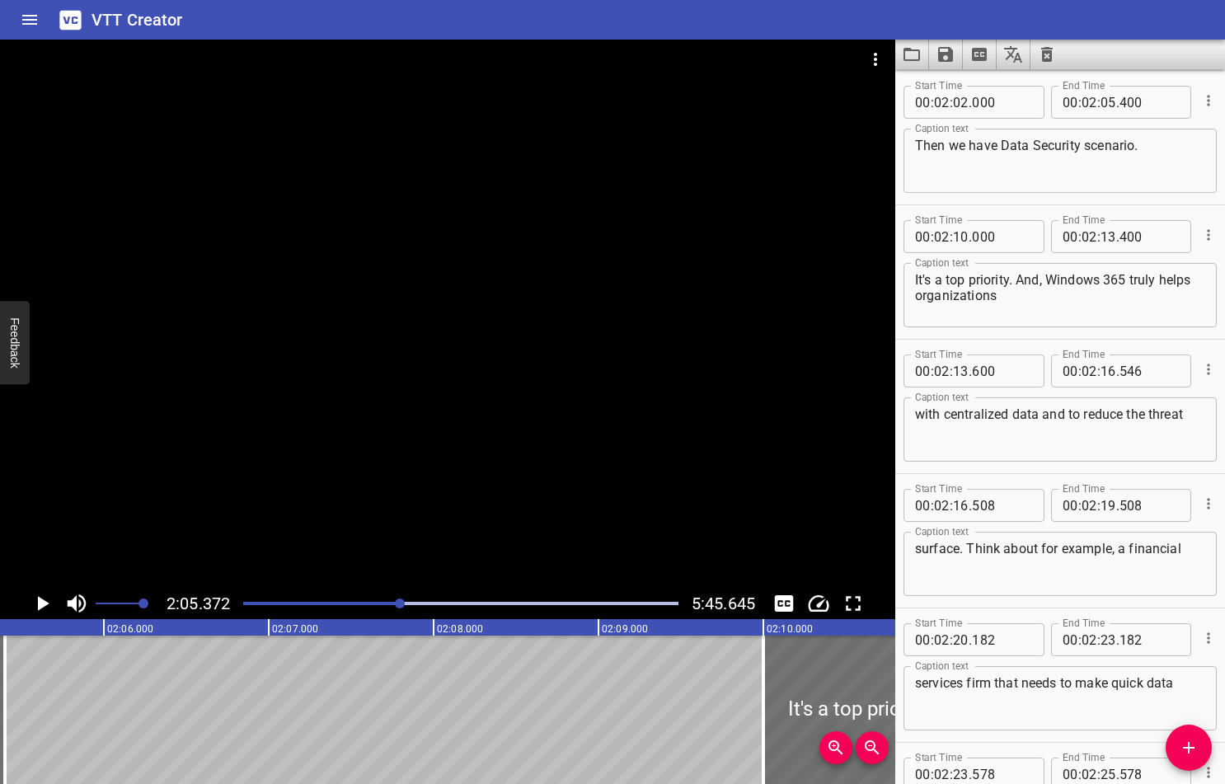
click at [49, 600] on icon "Play/Pause" at bounding box center [42, 603] width 25 height 25
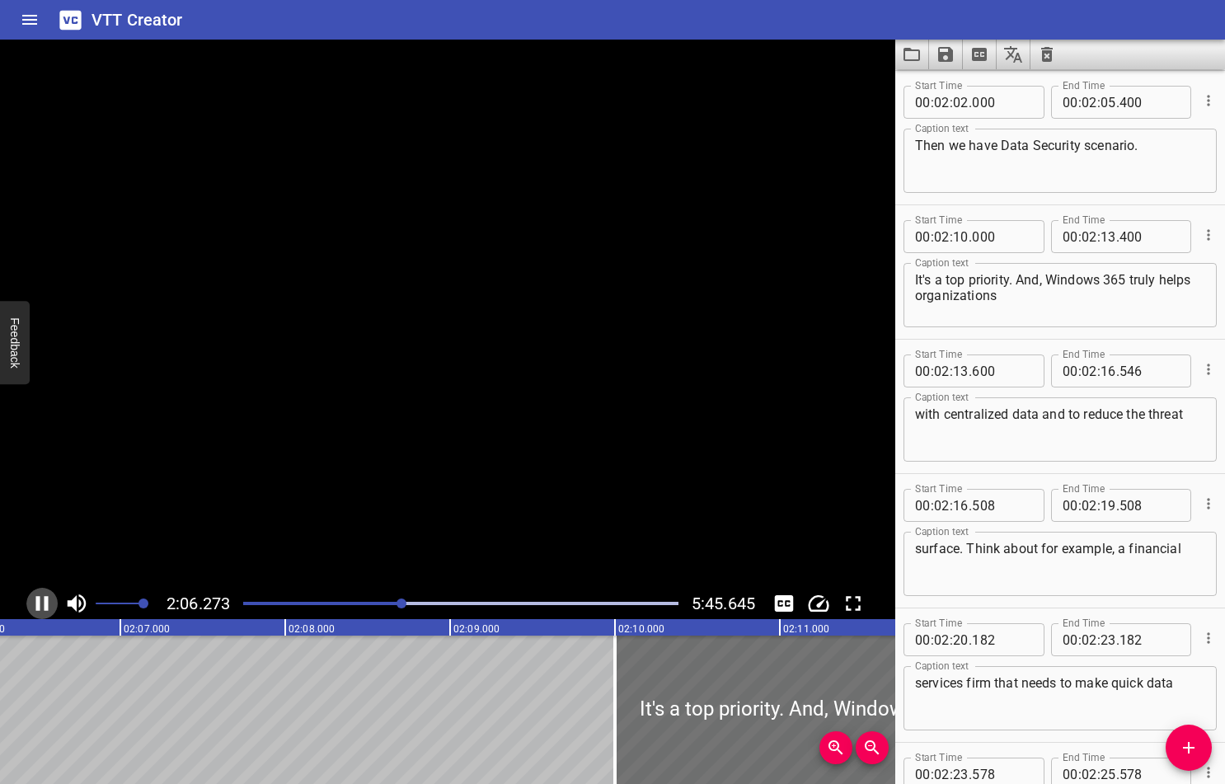
click at [49, 600] on icon "Play/Pause" at bounding box center [42, 603] width 25 height 25
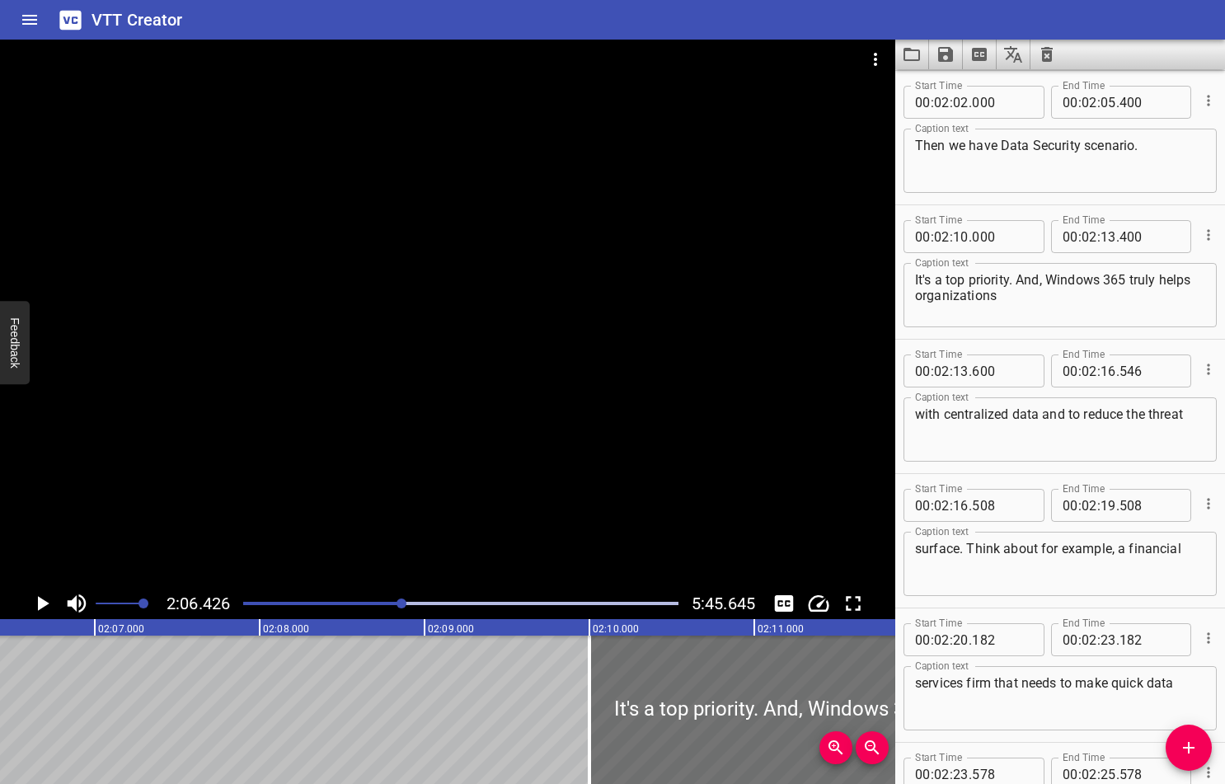
click at [395, 601] on div at bounding box center [460, 603] width 455 height 23
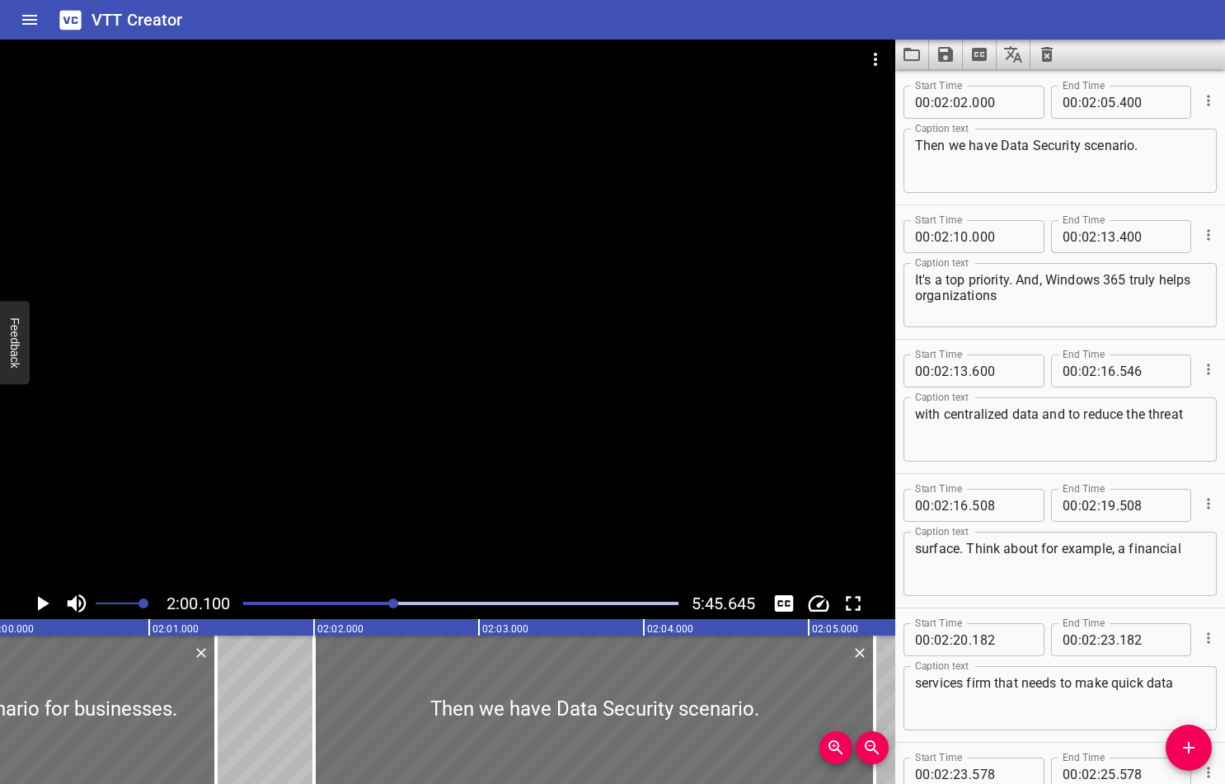
click at [1163, 148] on textarea "Then we have Data Security scenario." at bounding box center [1060, 161] width 290 height 47
click at [44, 601] on icon "Play/Pause" at bounding box center [44, 603] width 12 height 15
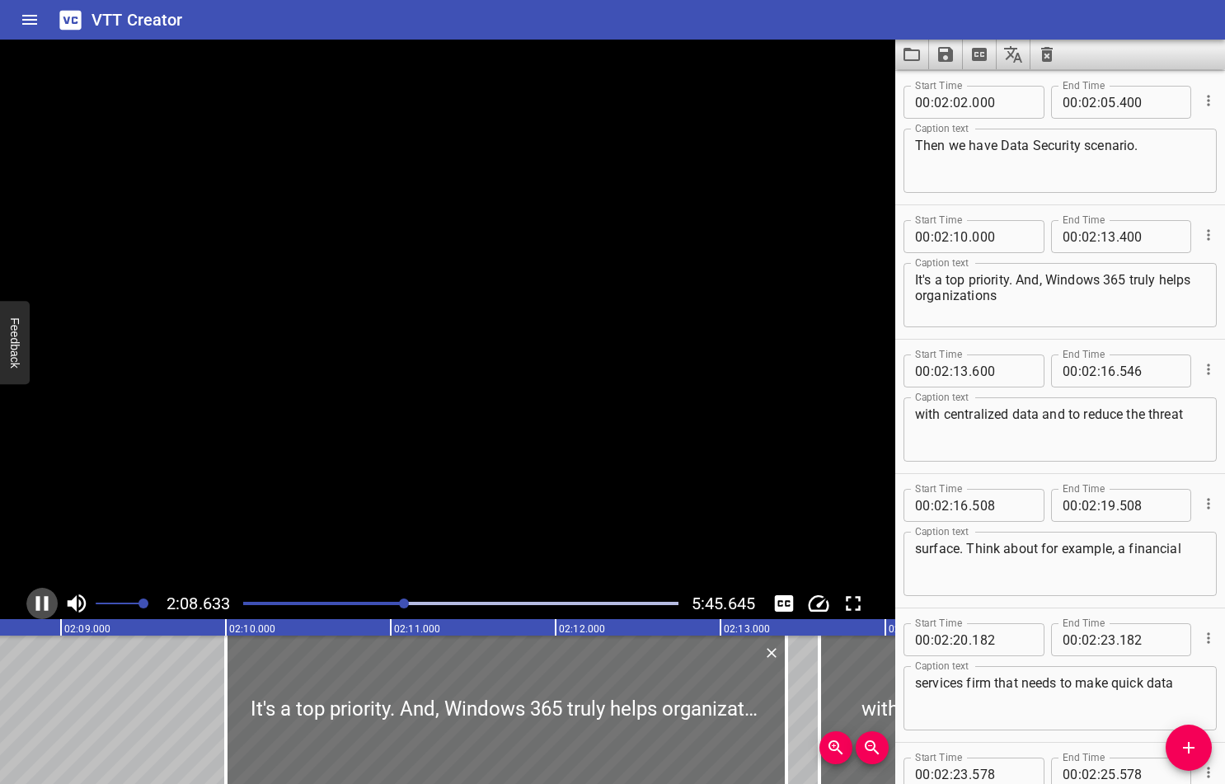
click at [41, 602] on icon "Play/Pause" at bounding box center [42, 603] width 25 height 25
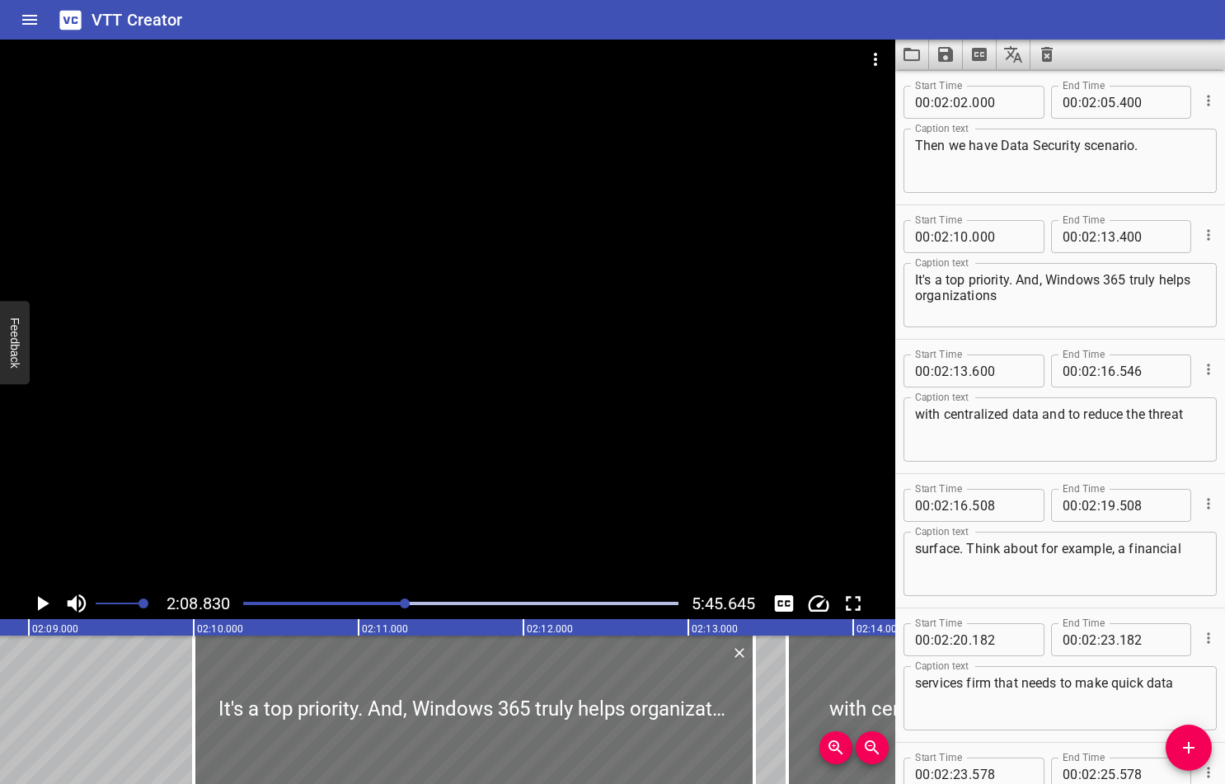
click at [41, 599] on icon "Play/Pause" at bounding box center [44, 603] width 12 height 15
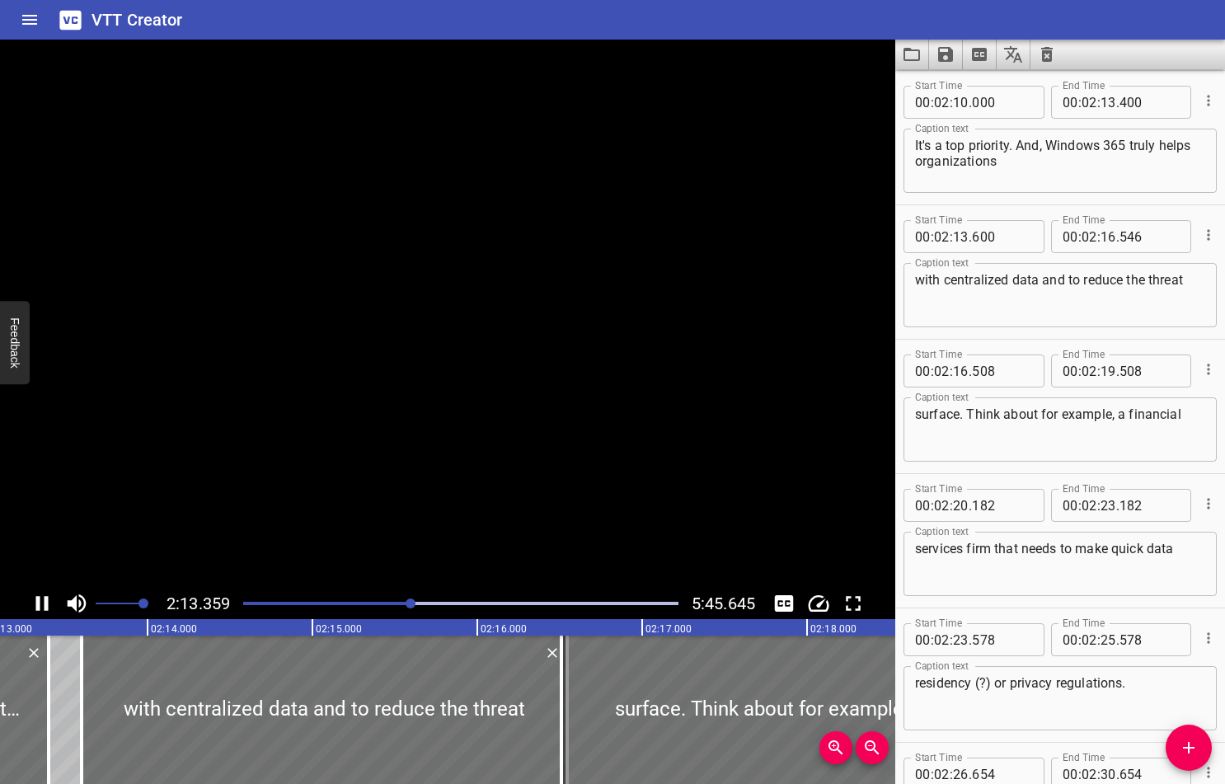
scroll to position [0, 21992]
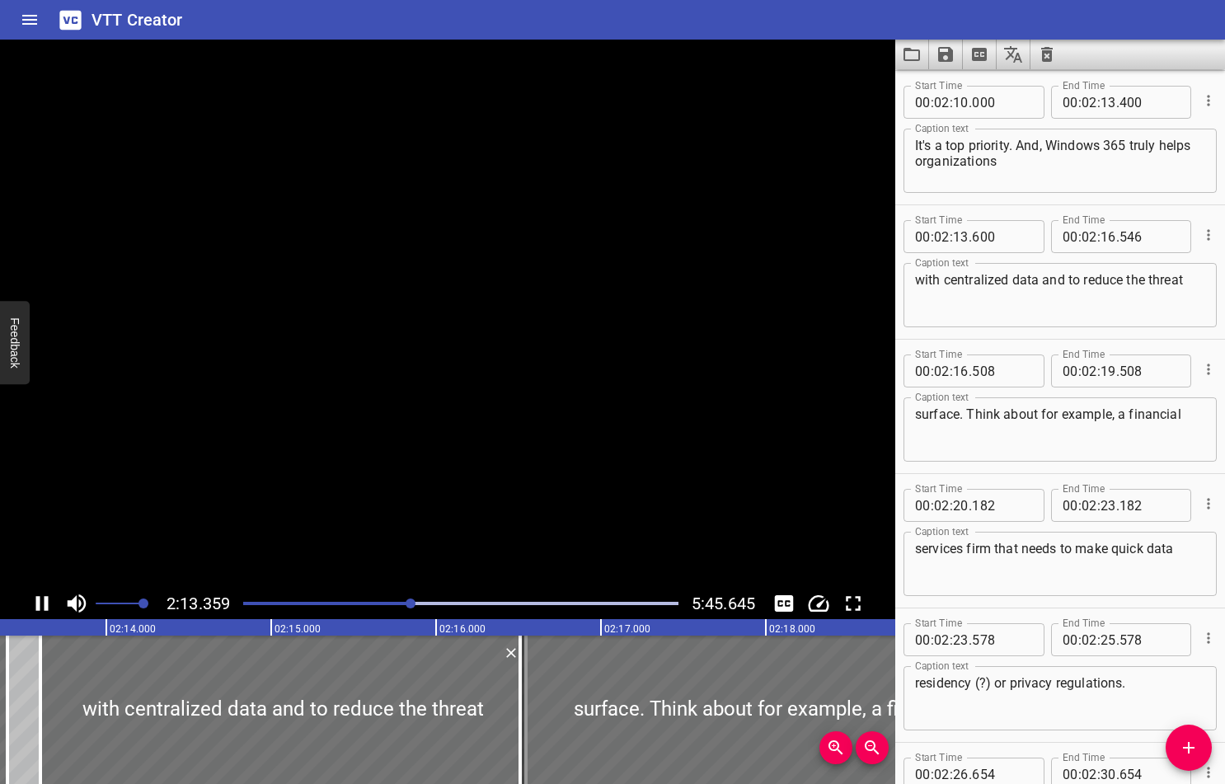
click at [41, 599] on icon "Play/Pause" at bounding box center [42, 603] width 25 height 25
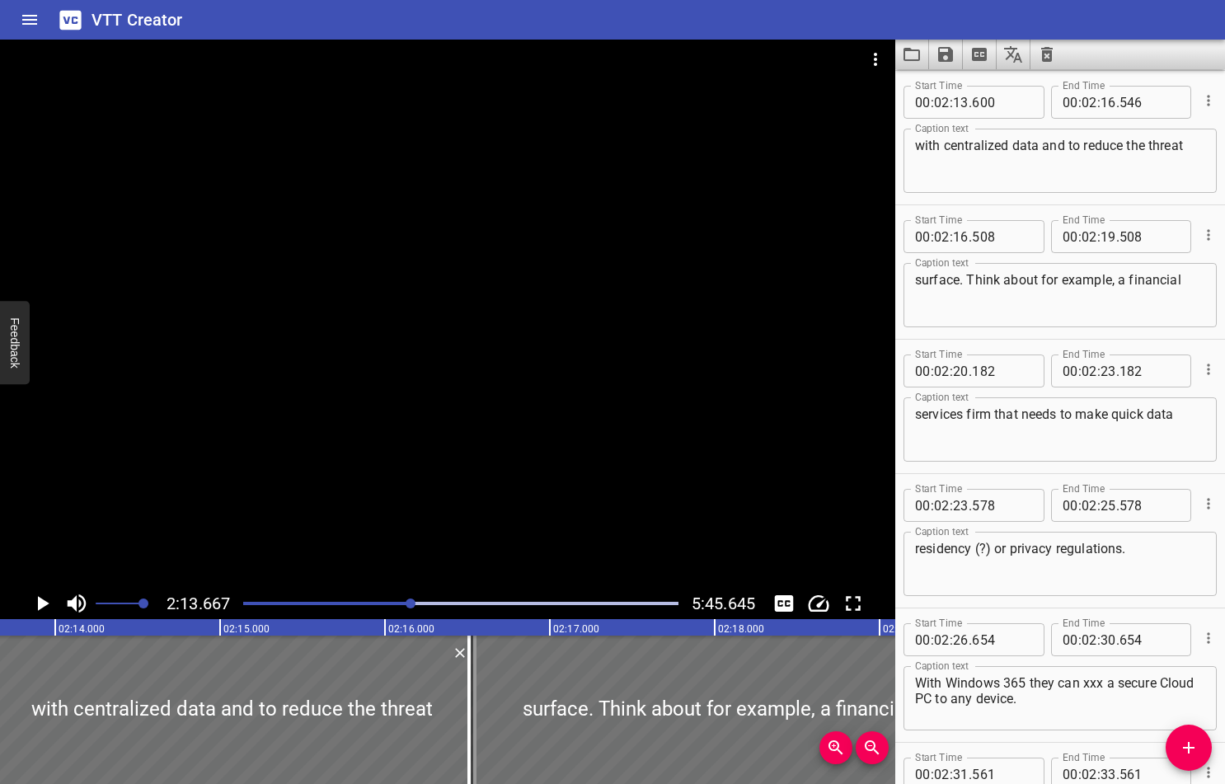
click at [392, 601] on div at bounding box center [460, 603] width 455 height 23
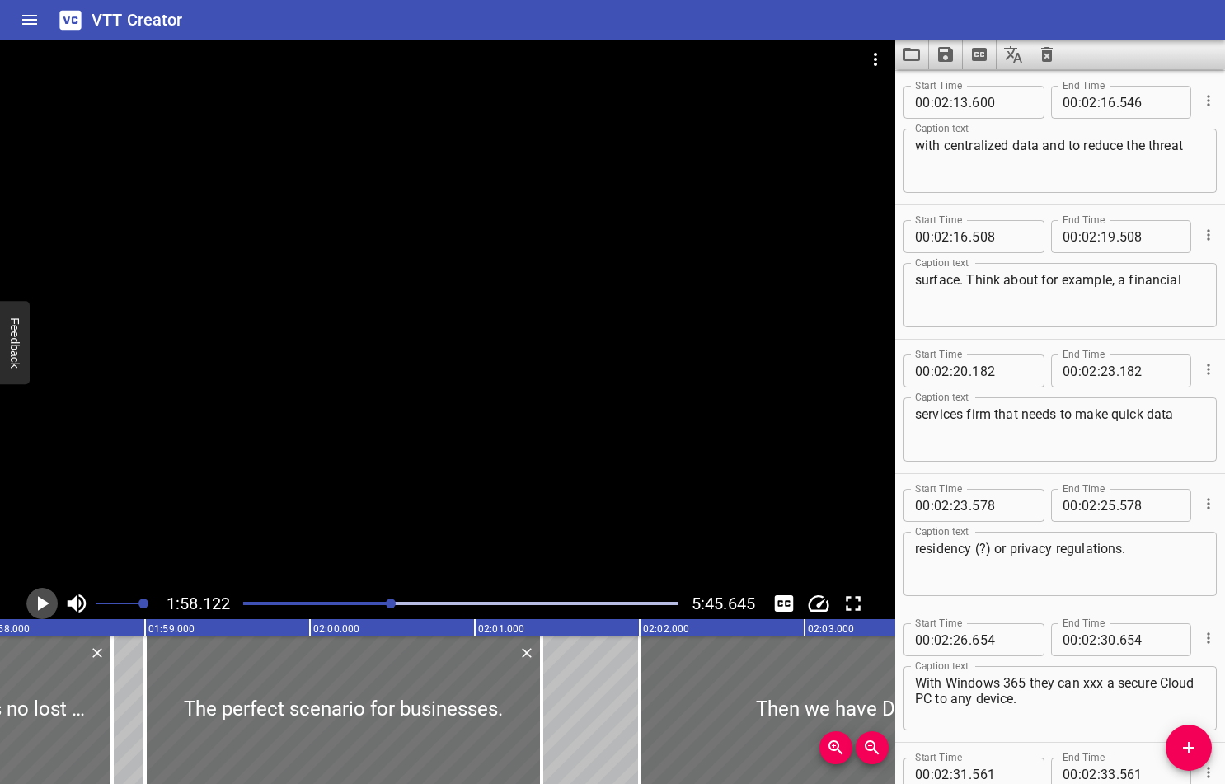
click at [40, 600] on icon "Play/Pause" at bounding box center [44, 603] width 12 height 15
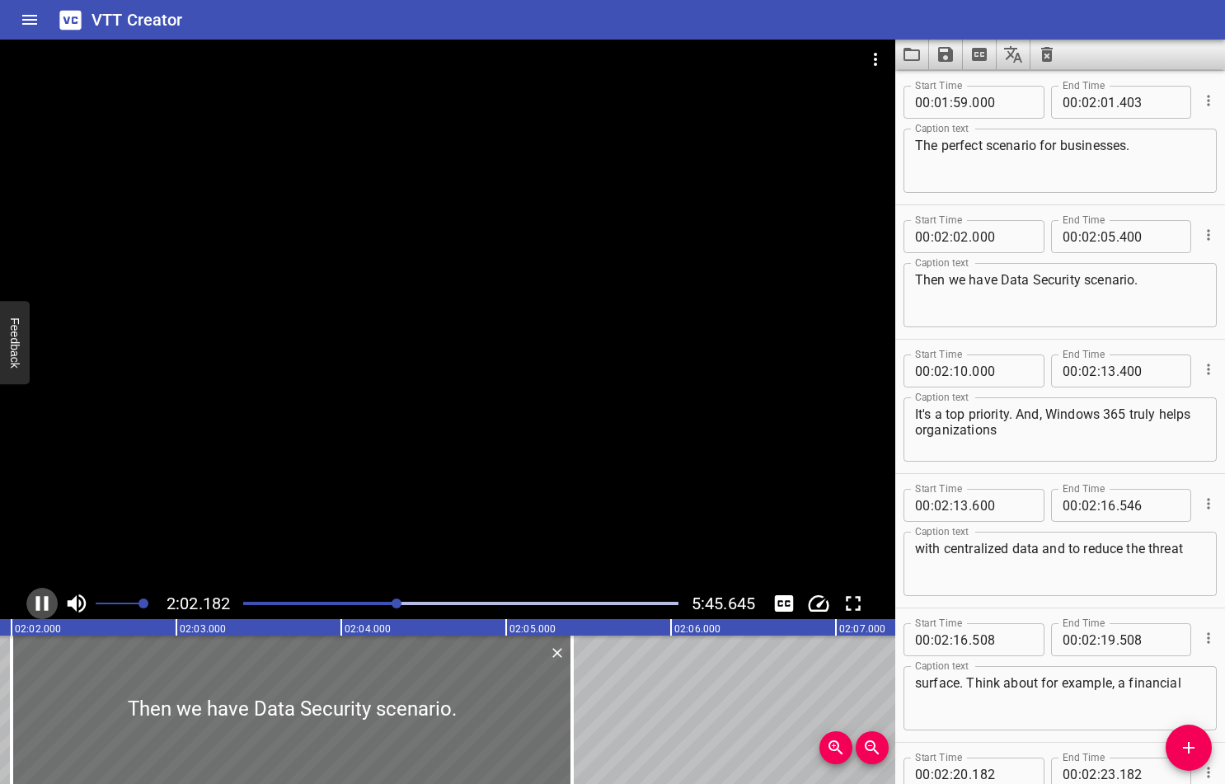
scroll to position [5109, 0]
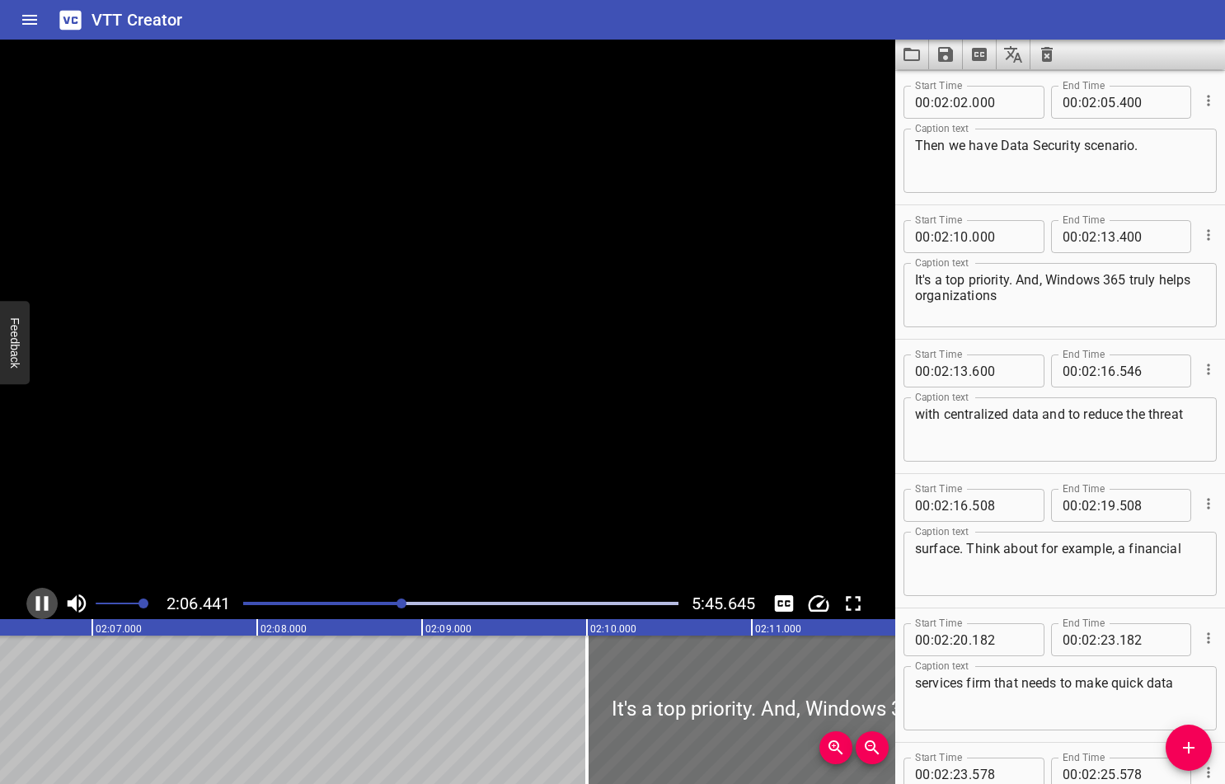
click at [32, 606] on icon "Play/Pause" at bounding box center [42, 603] width 25 height 25
